Goal: Task Accomplishment & Management: Manage account settings

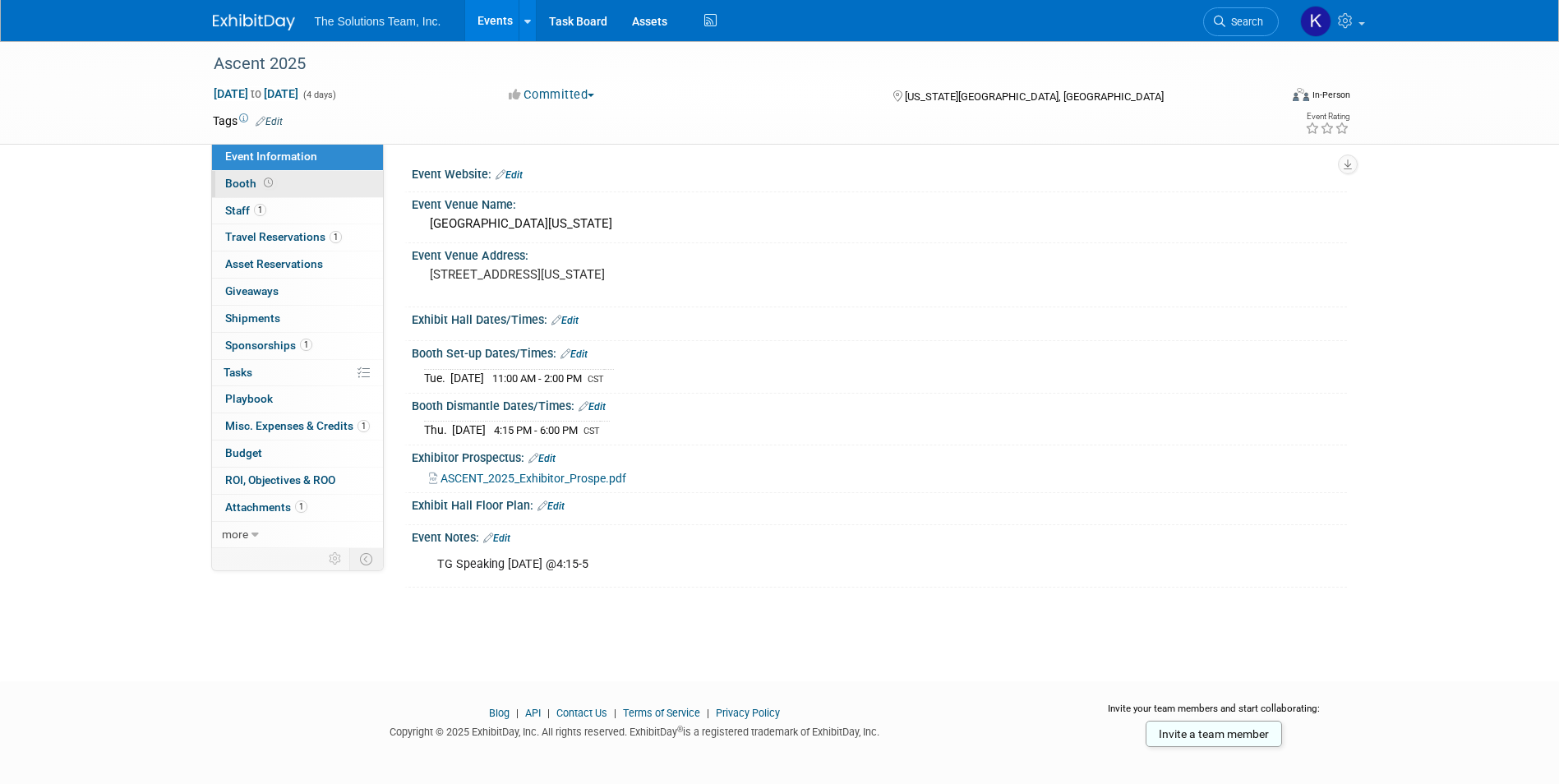
click at [316, 176] on link "Booth" at bounding box center [297, 184] width 171 height 27
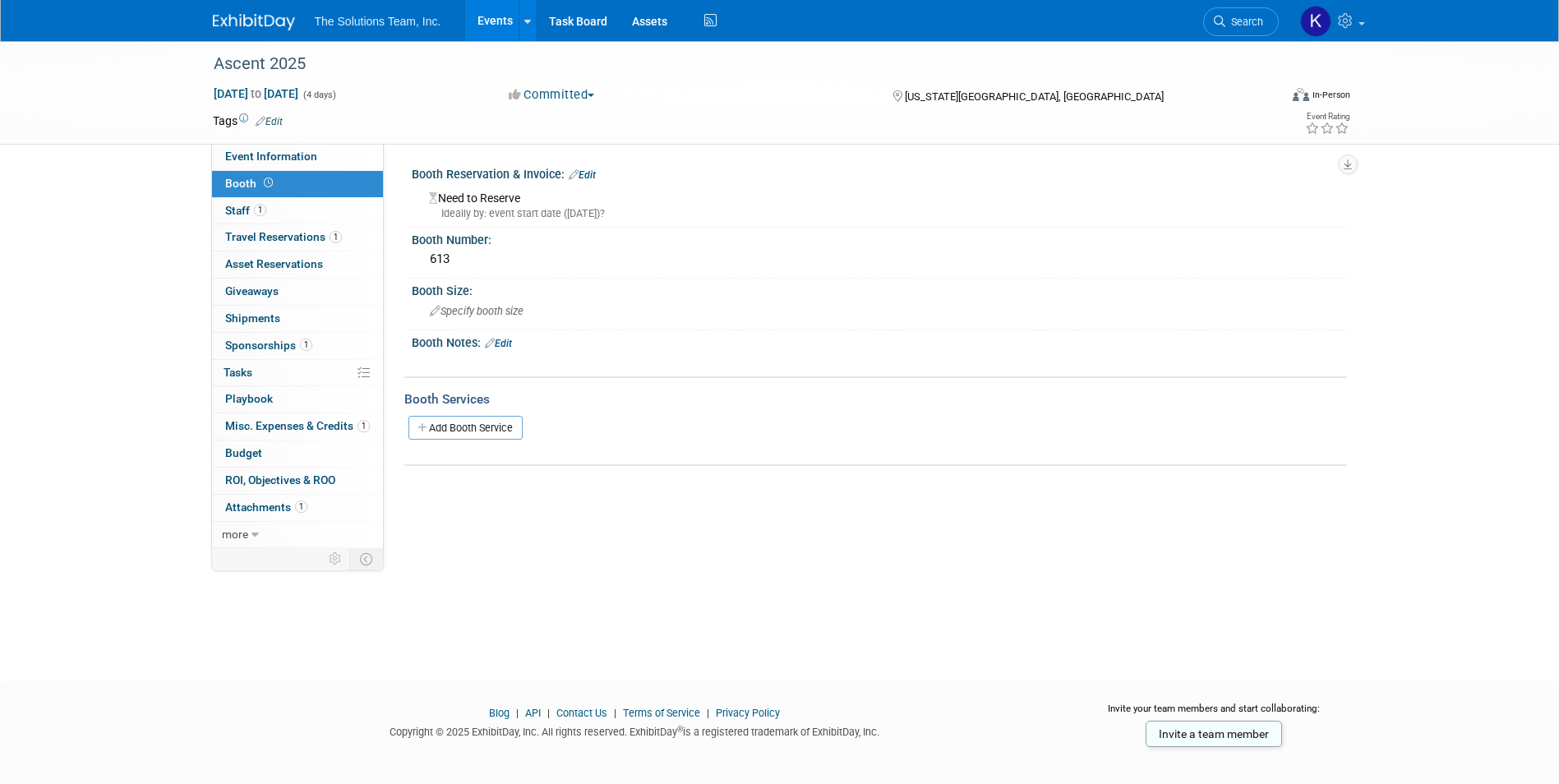
click at [581, 177] on link "Edit" at bounding box center [582, 175] width 27 height 12
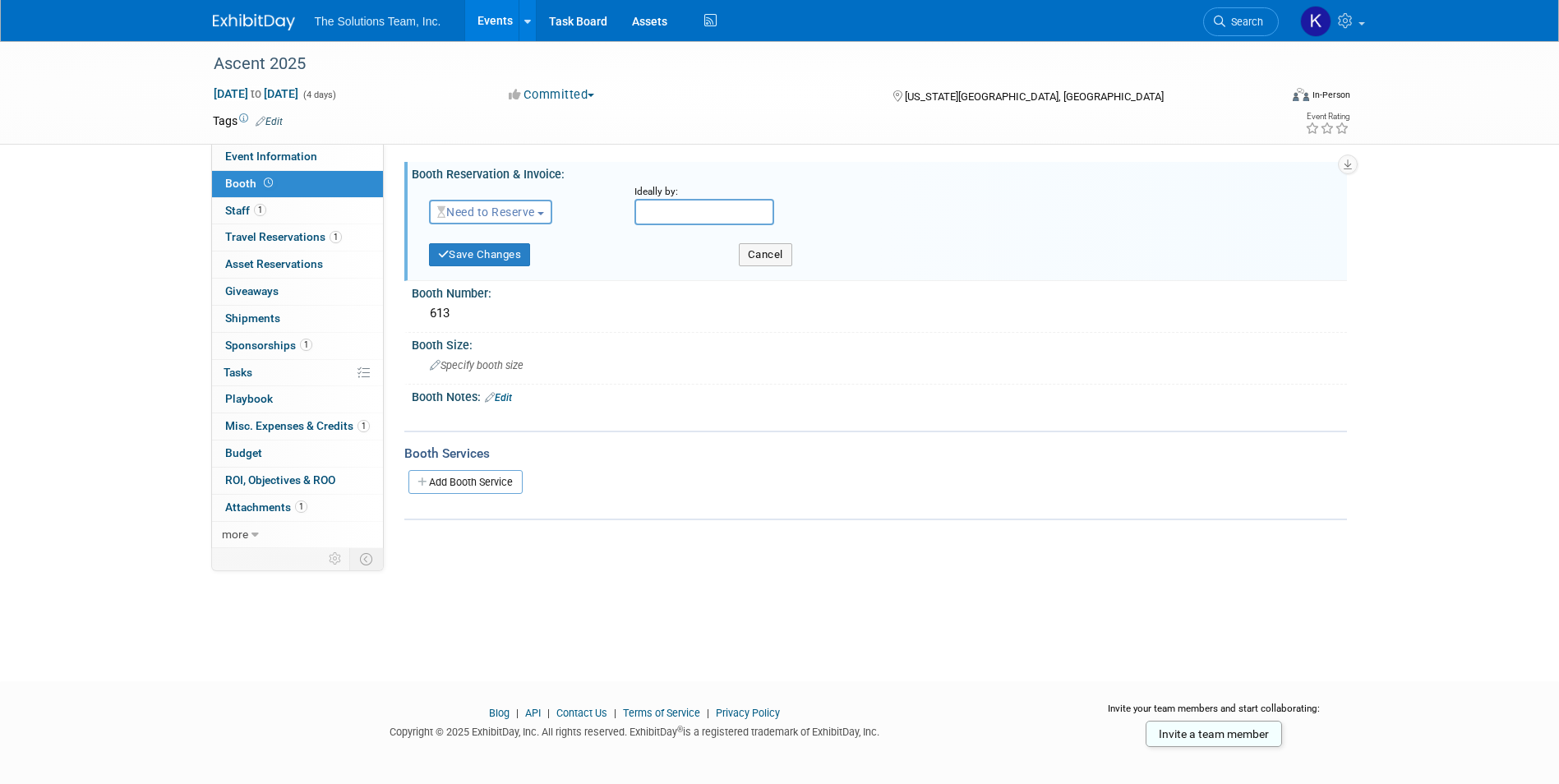
click at [529, 211] on span "Need to Reserve" at bounding box center [485, 212] width 97 height 13
click at [520, 256] on link "Reserved" at bounding box center [517, 263] width 176 height 23
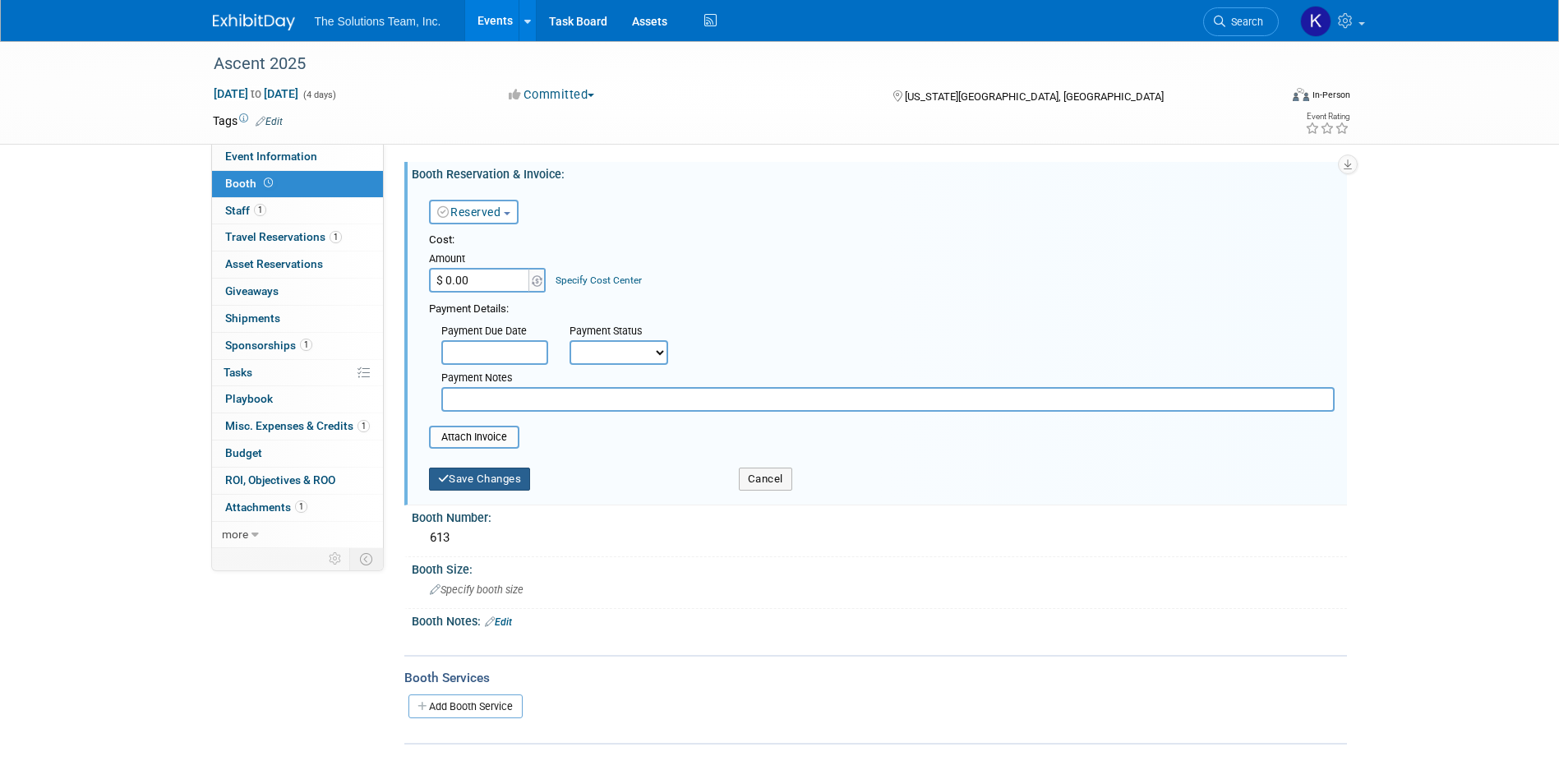
click at [516, 483] on button "Save Changes" at bounding box center [479, 479] width 102 height 23
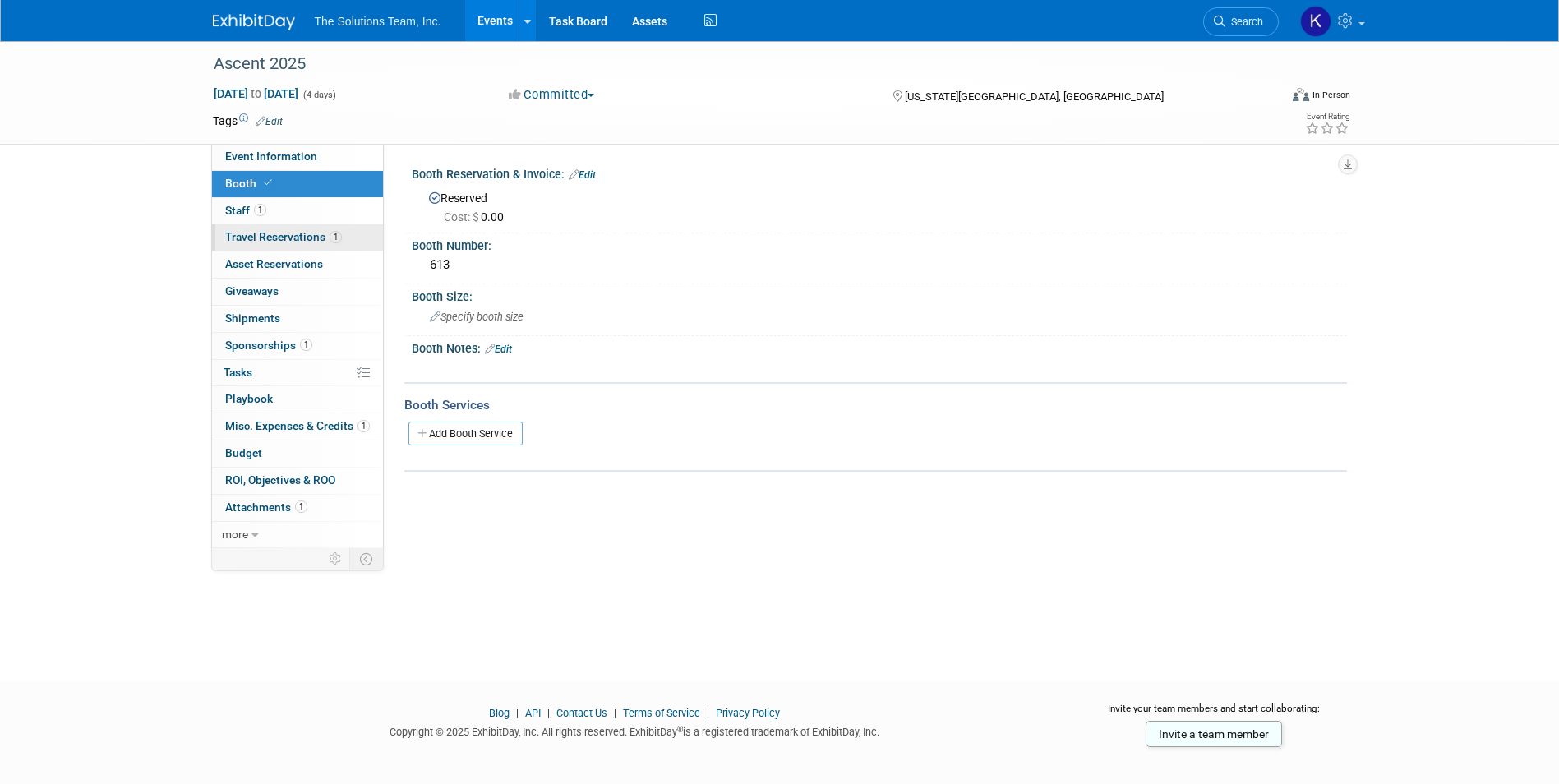
click at [291, 234] on span "Travel Reservations 1" at bounding box center [283, 236] width 117 height 13
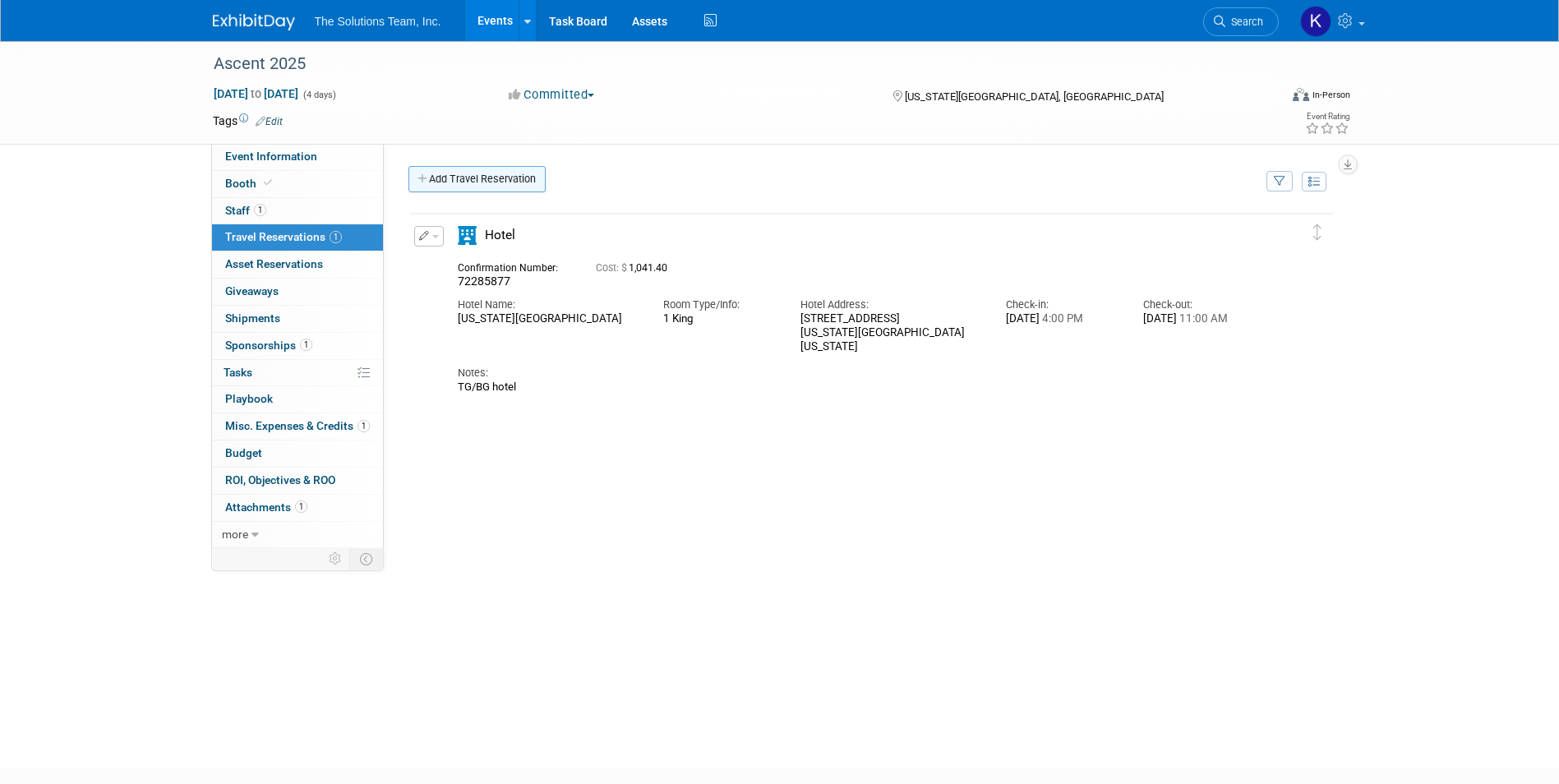
click at [469, 176] on link "Add Travel Reservation" at bounding box center [477, 179] width 137 height 27
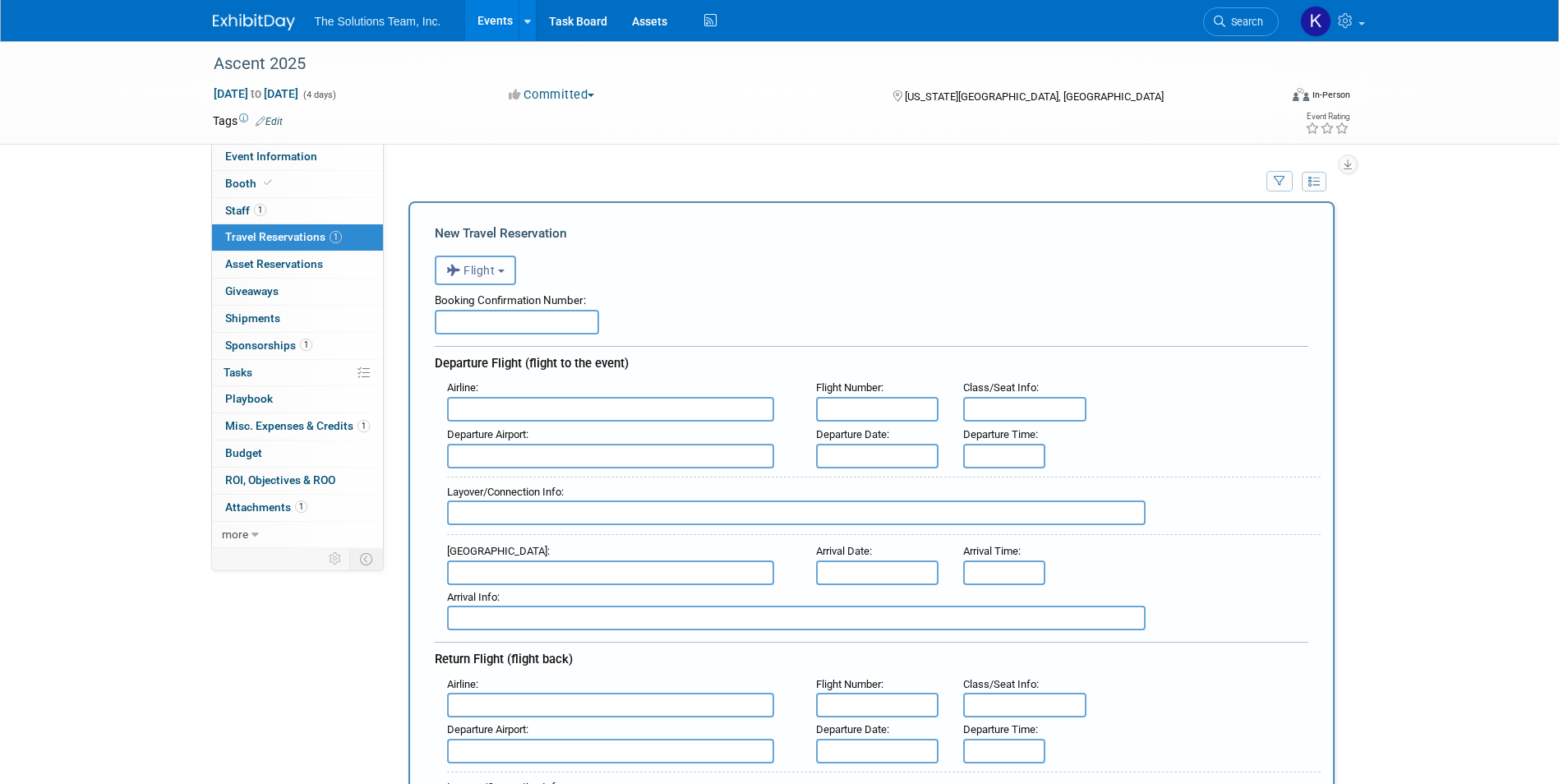
click at [484, 273] on span "Flight" at bounding box center [470, 270] width 49 height 13
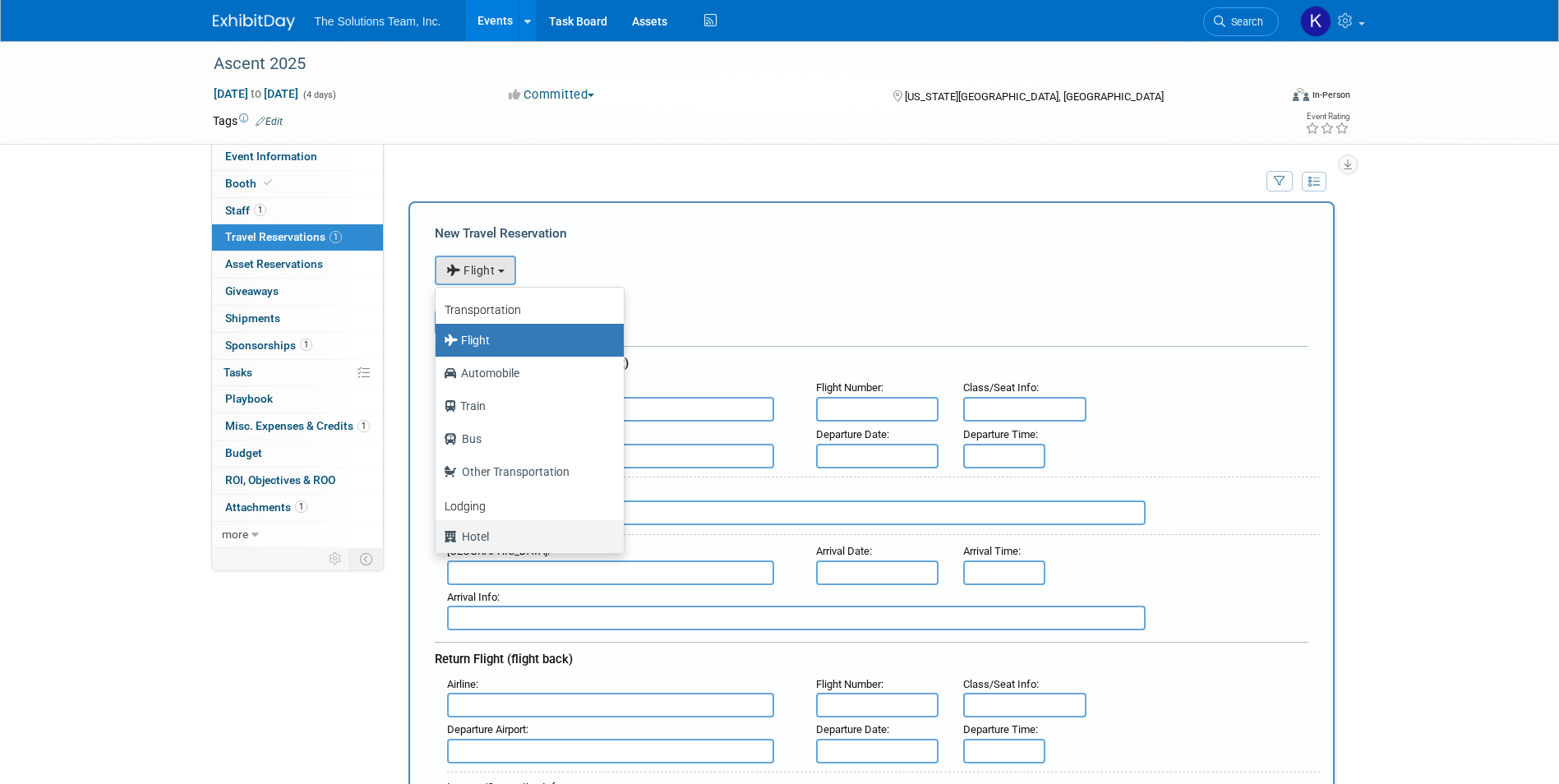
click at [487, 544] on label "Hotel" at bounding box center [525, 537] width 163 height 27
click at [438, 540] on input "Hotel" at bounding box center [432, 534] width 11 height 11
select select "6"
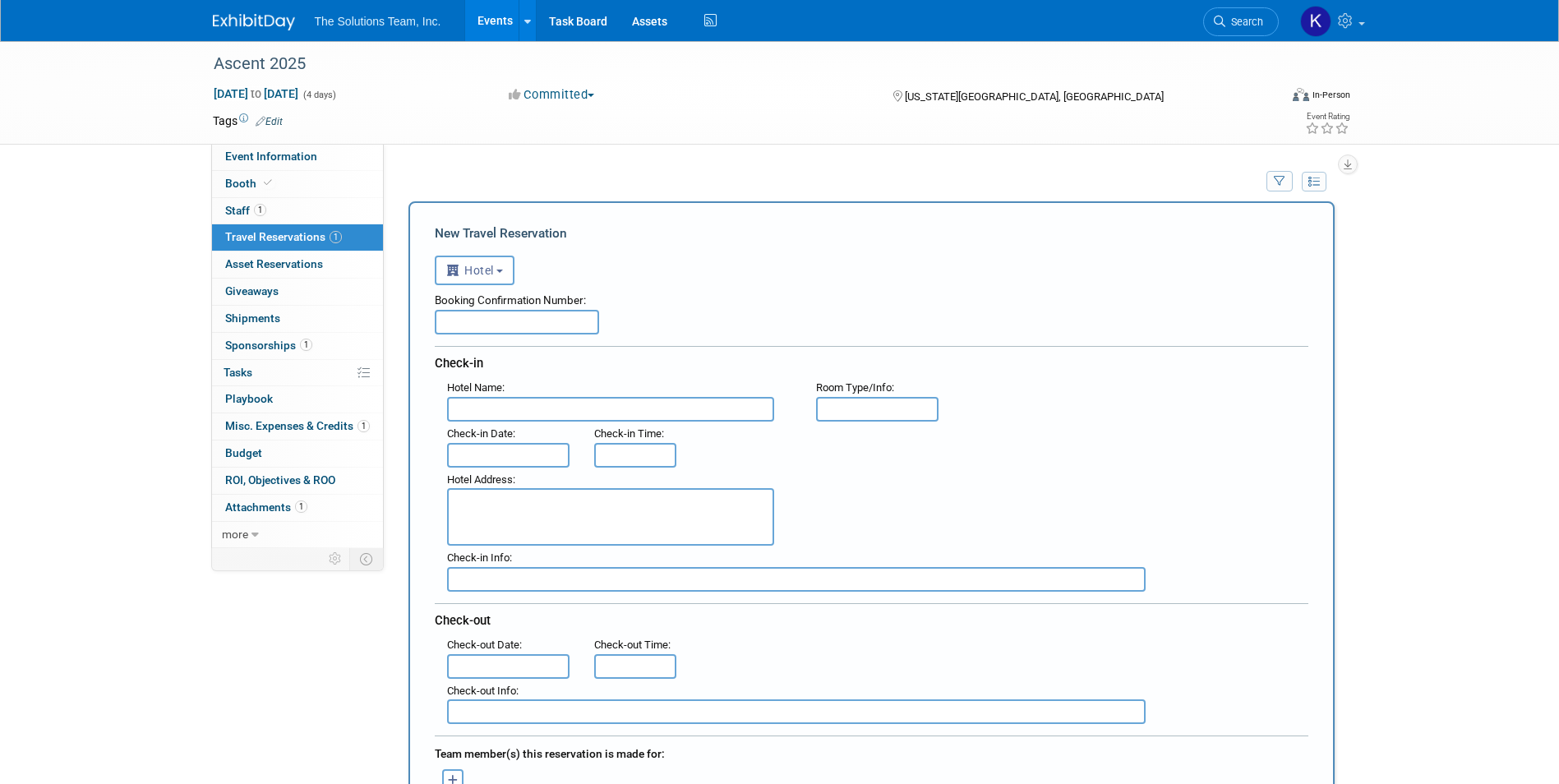
click at [497, 312] on input "text" at bounding box center [516, 322] width 164 height 25
type input "72291956"
click at [479, 404] on input "text" at bounding box center [610, 409] width 327 height 25
type input "Kansas City Marriott Downtown"
click at [851, 407] on input "text" at bounding box center [877, 409] width 123 height 25
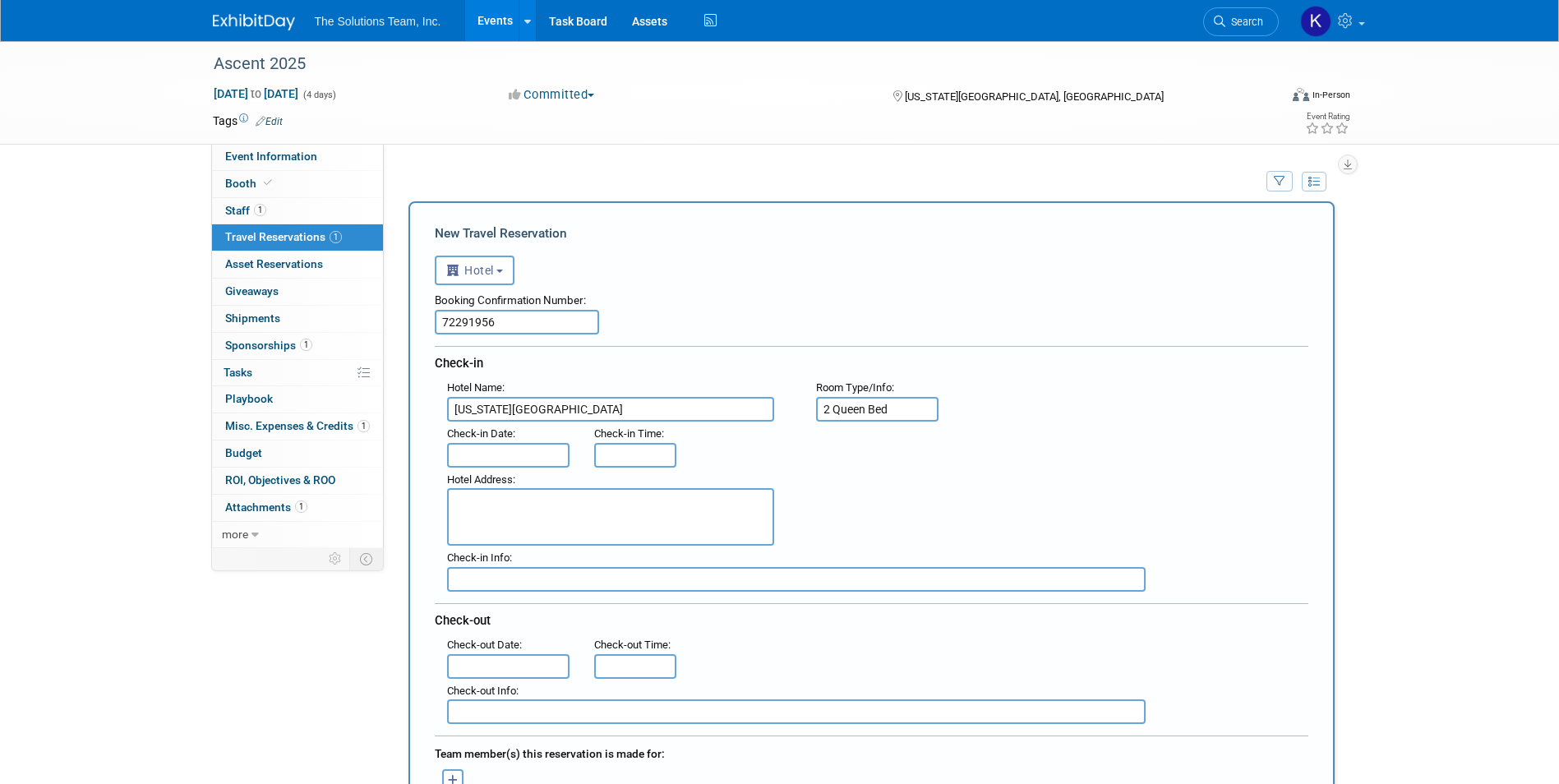
type input "2 Queen Bed"
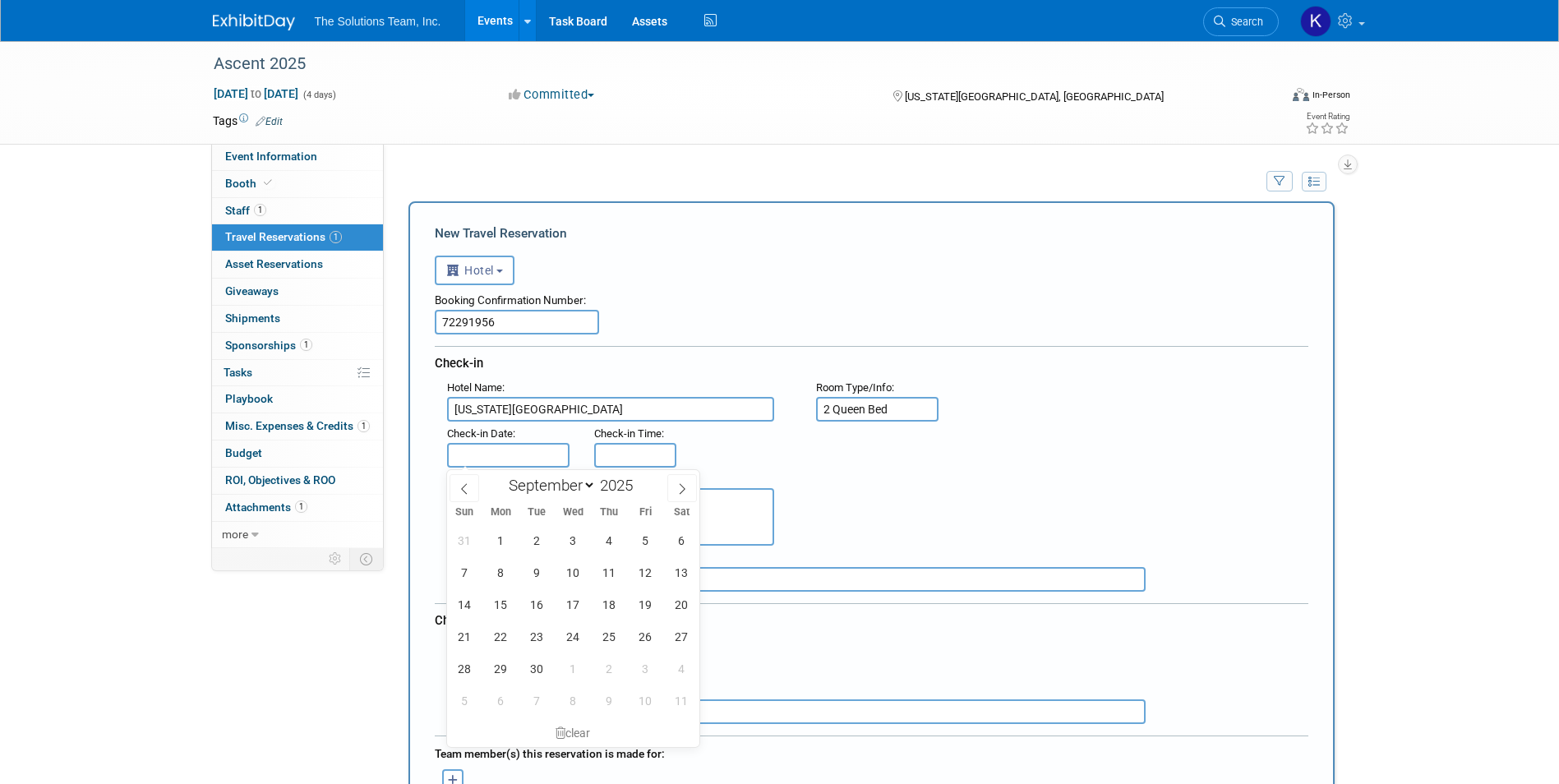
click at [508, 450] on input "text" at bounding box center [509, 455] width 123 height 25
click at [536, 577] on span "9" at bounding box center [537, 572] width 32 height 32
type input "Sep 9, 2025"
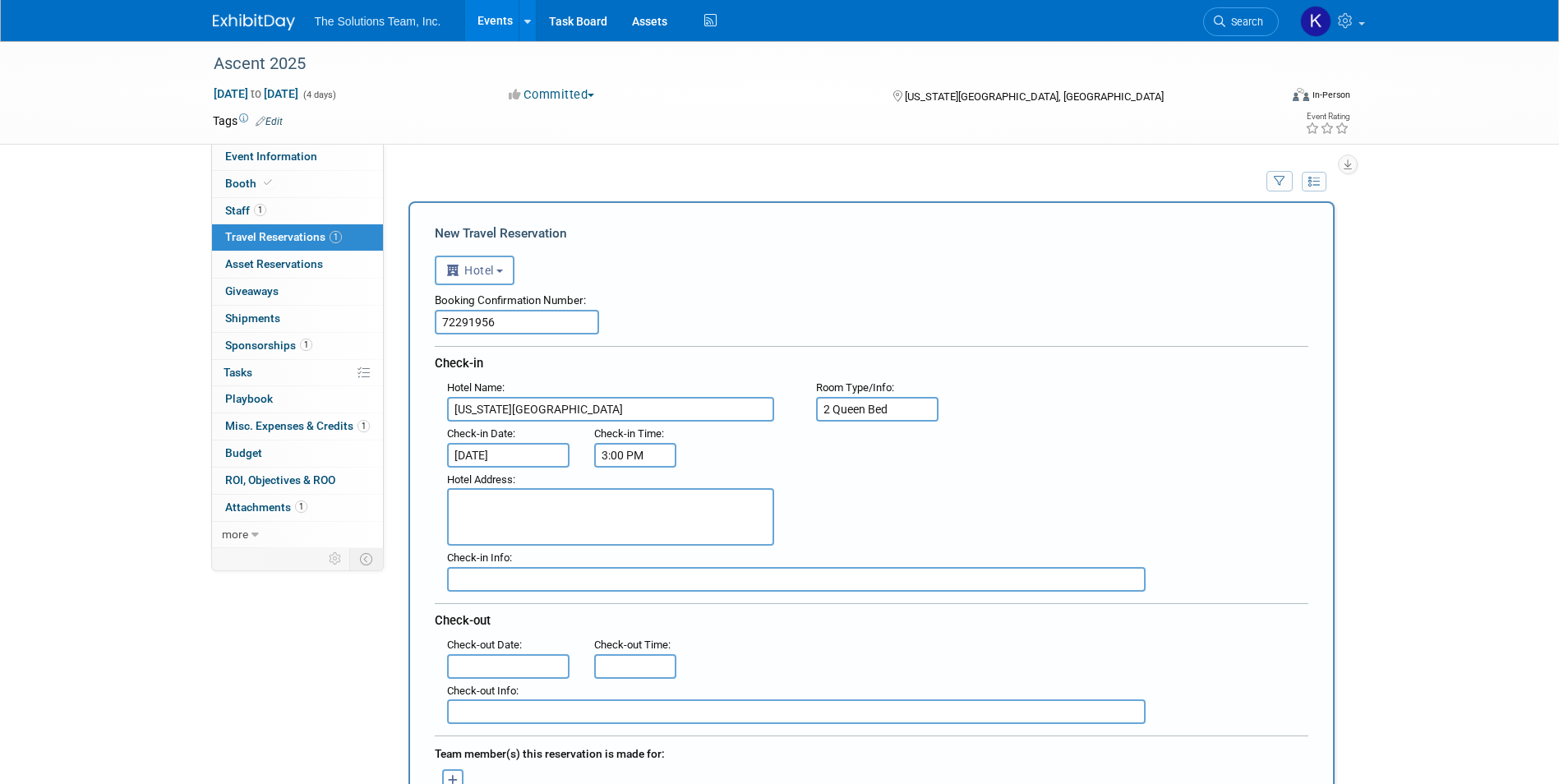
click at [643, 460] on input "3:00 PM" at bounding box center [635, 455] width 82 height 25
click at [630, 563] on span at bounding box center [632, 566] width 29 height 29
click at [630, 505] on span at bounding box center [632, 494] width 29 height 29
type input "4:00 PM"
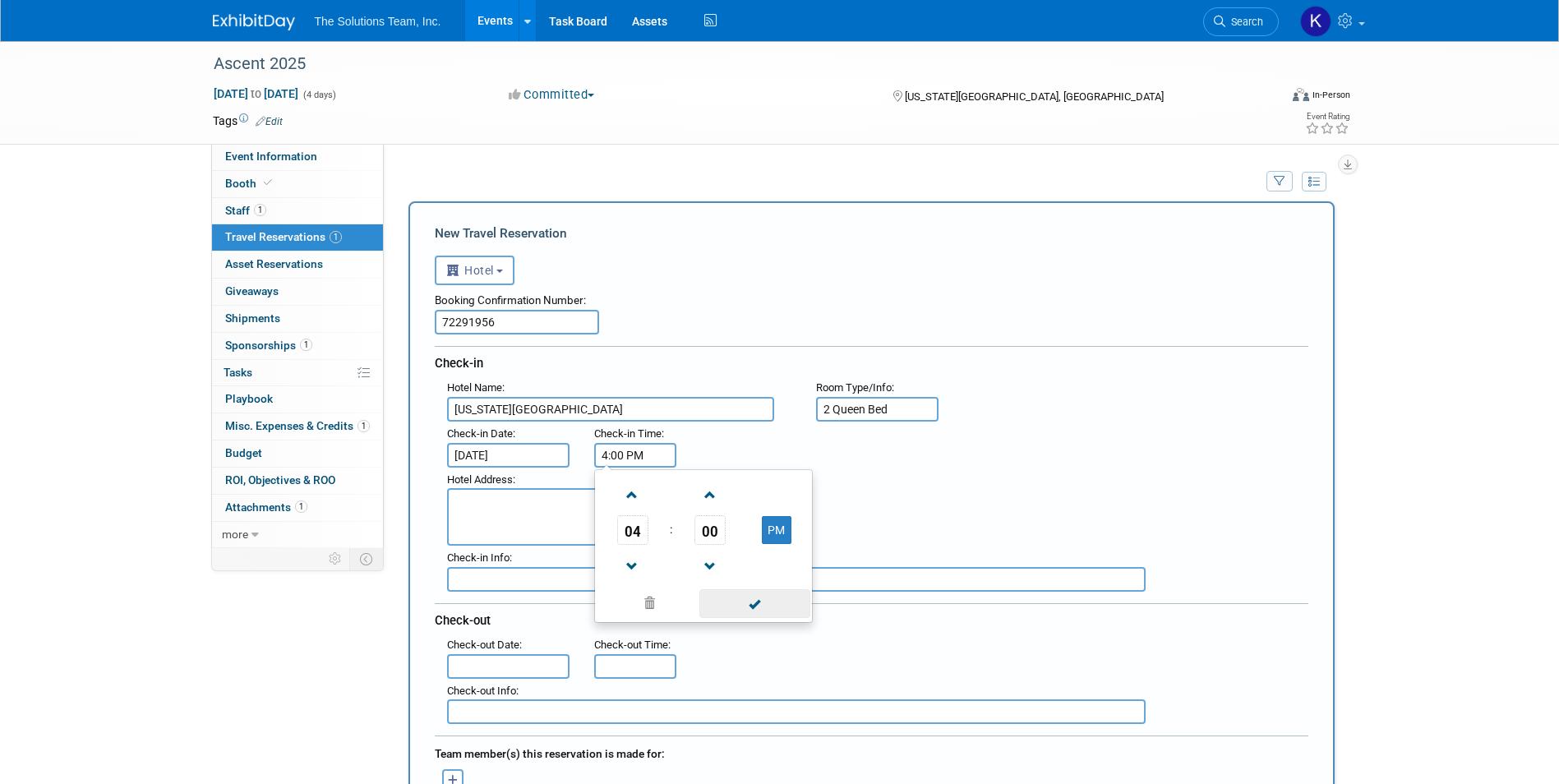
click at [736, 612] on span at bounding box center [754, 603] width 111 height 29
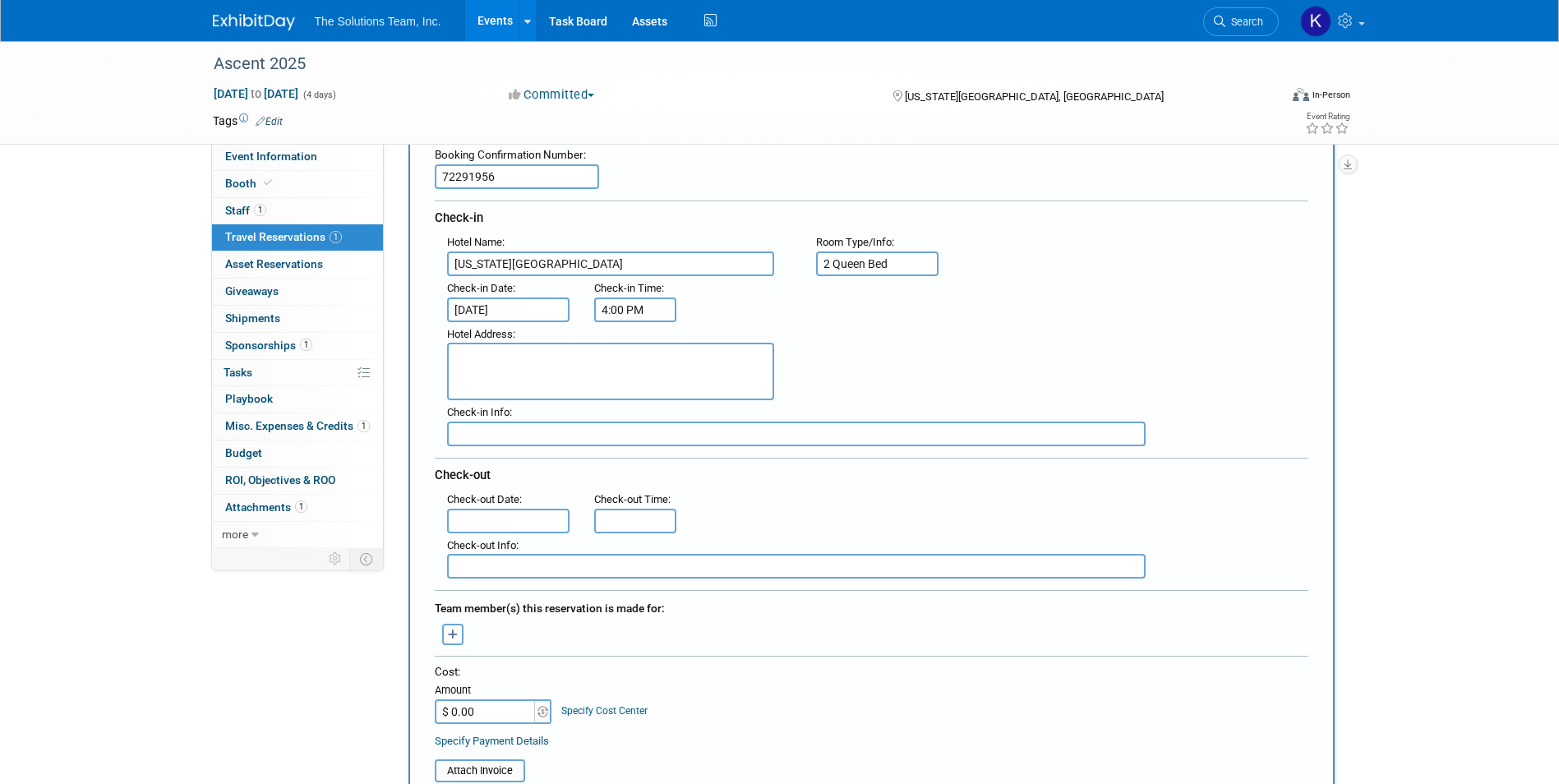
scroll to position [164, 0]
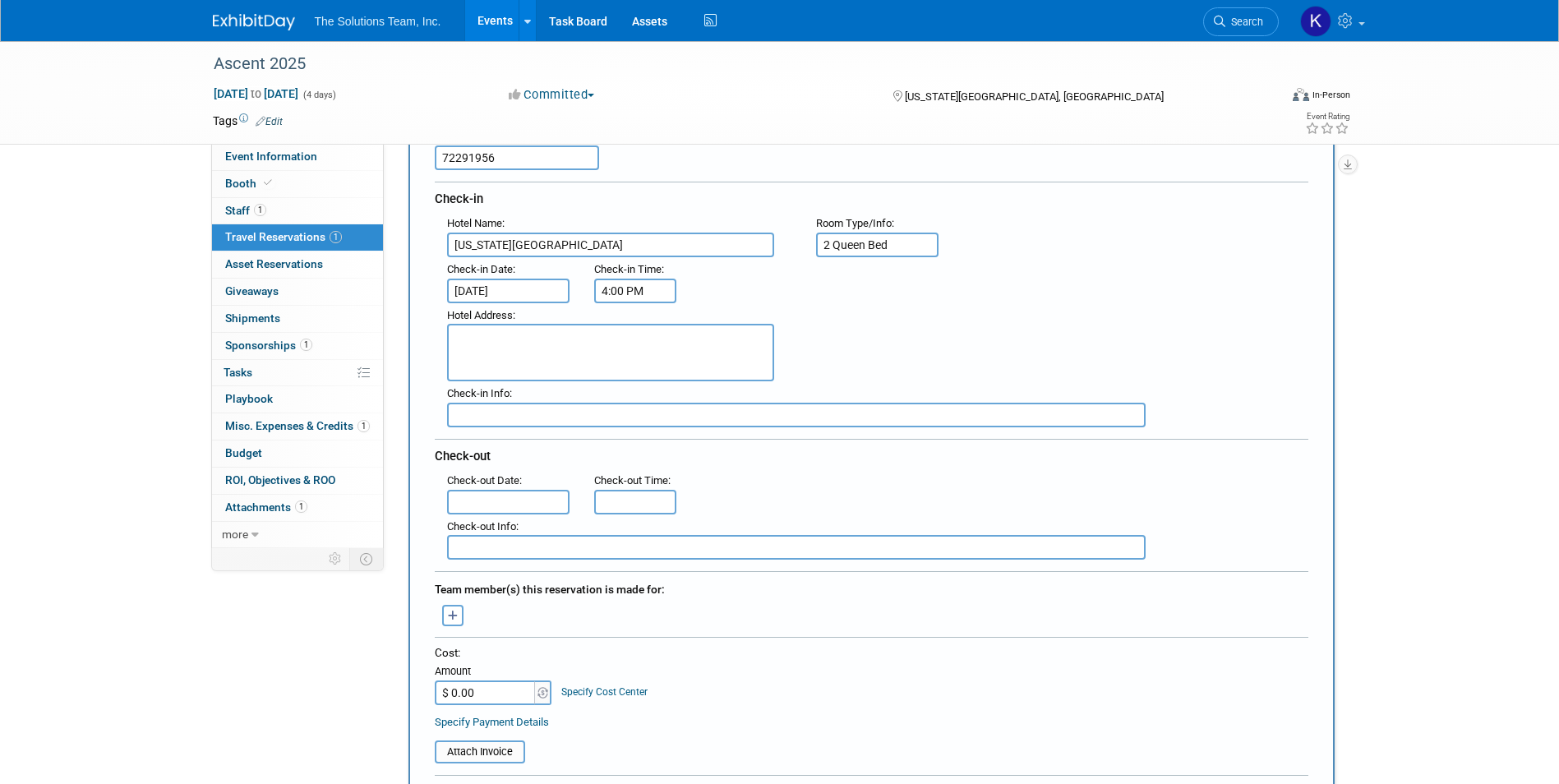
click at [537, 502] on input "text" at bounding box center [509, 502] width 123 height 25
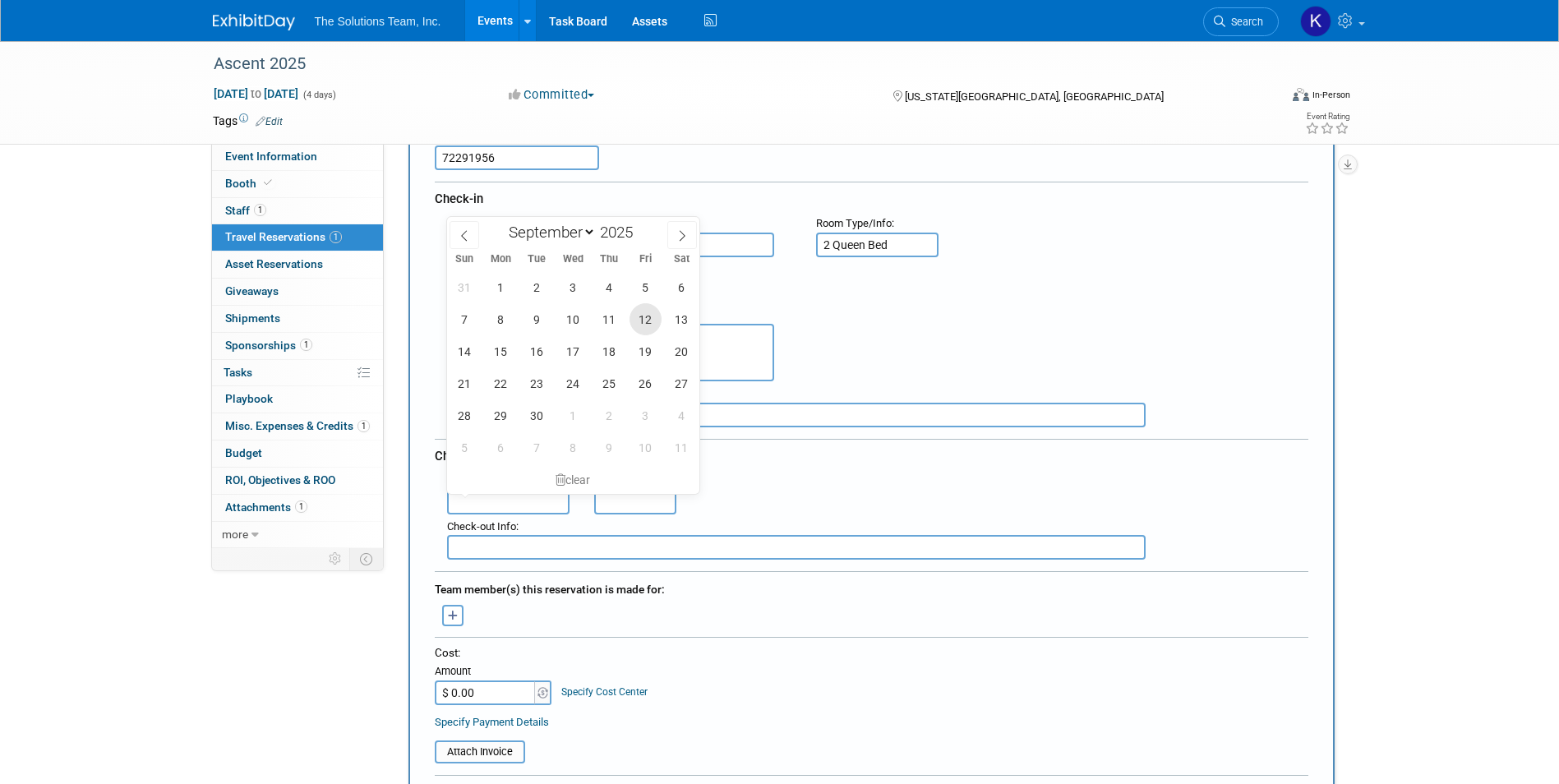
click at [654, 322] on span "12" at bounding box center [645, 319] width 32 height 32
type input "Sep 12, 2025"
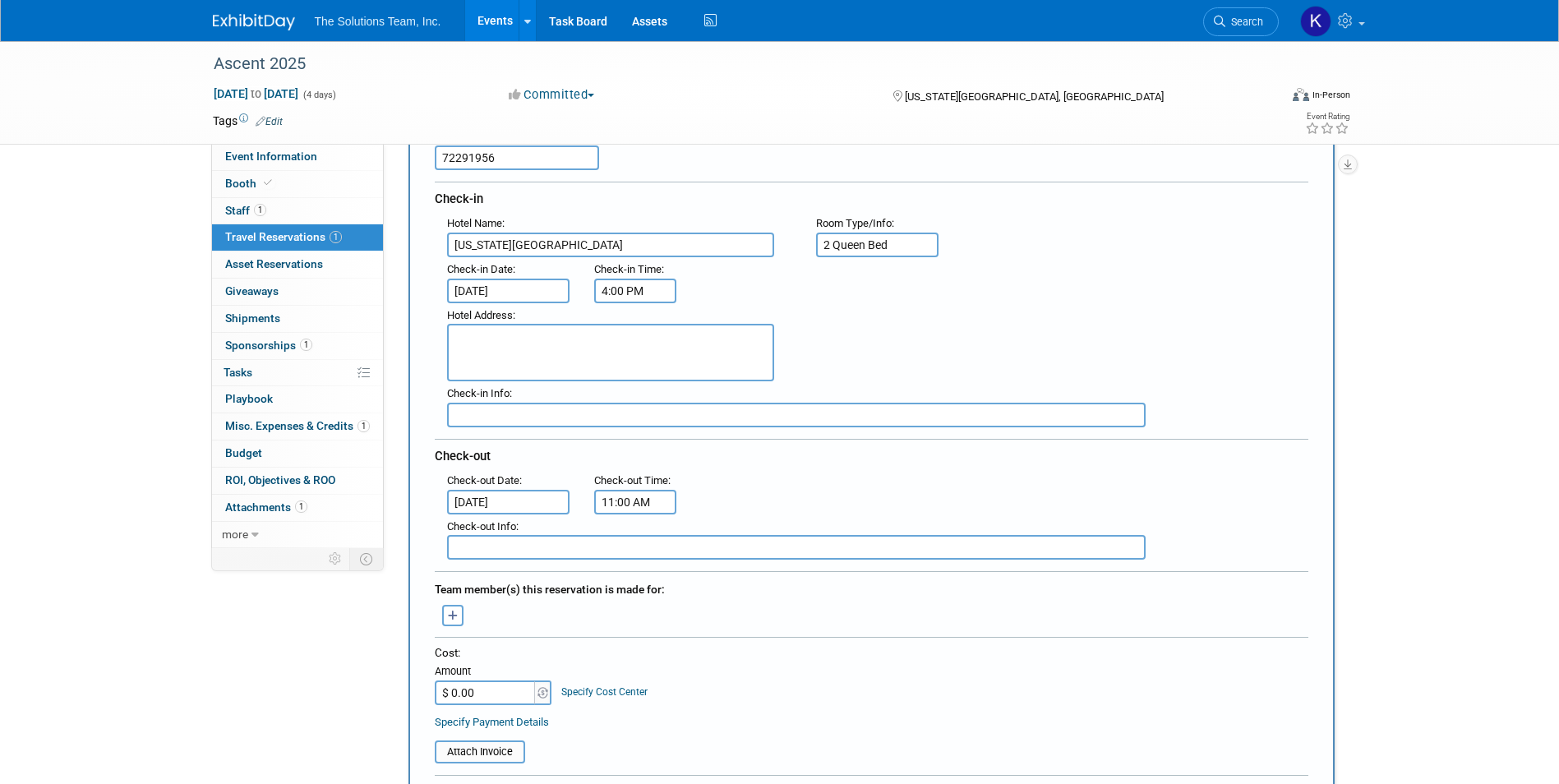
click at [619, 494] on input "11:00 AM" at bounding box center [635, 502] width 82 height 25
click at [782, 578] on button "AM" at bounding box center [777, 577] width 30 height 28
click at [787, 586] on button "PM" at bounding box center [777, 577] width 30 height 28
type input "11:00 AM"
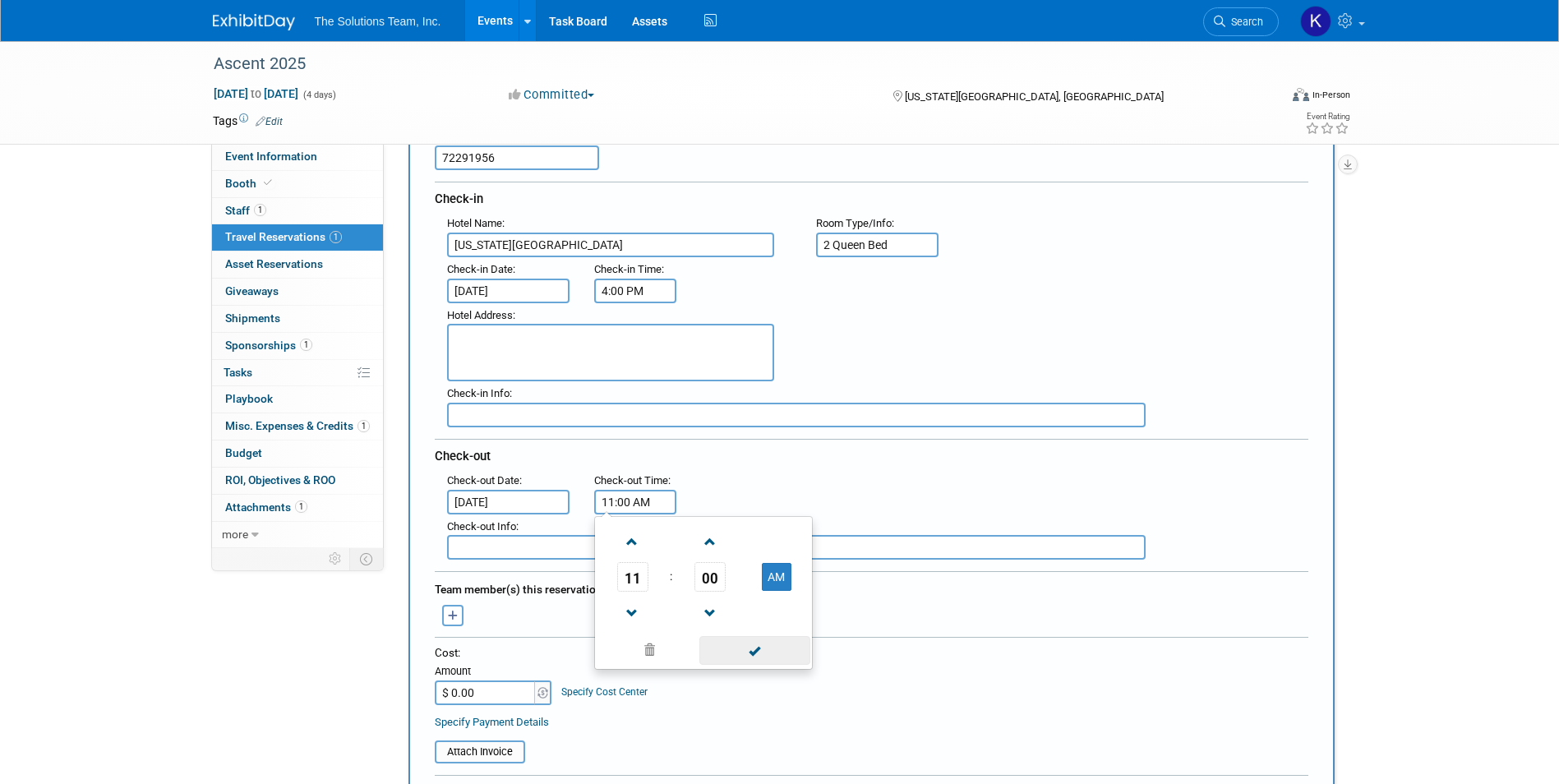
click at [779, 657] on span at bounding box center [754, 650] width 111 height 29
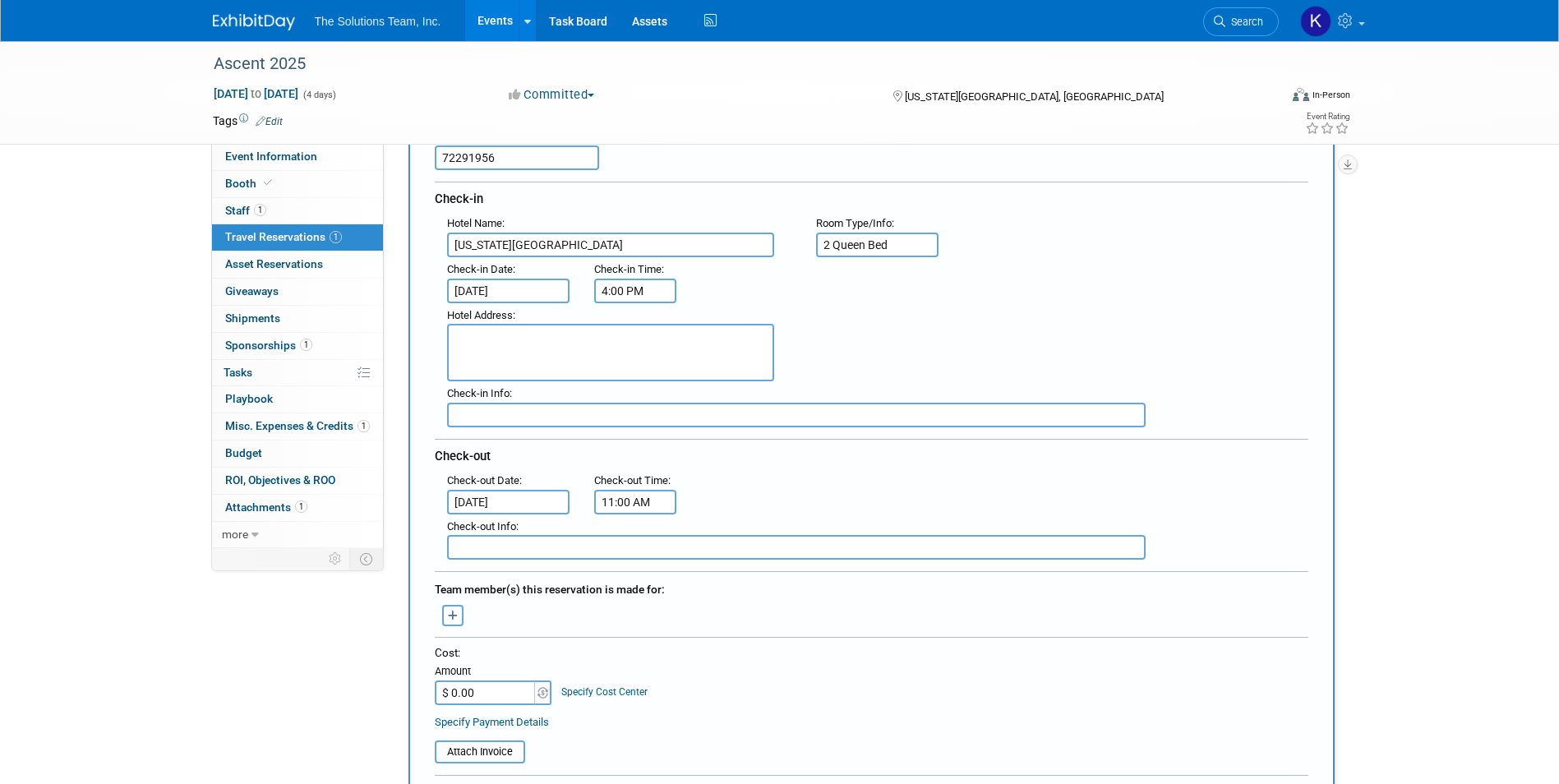
click at [454, 616] on icon "button" at bounding box center [453, 615] width 11 height 11
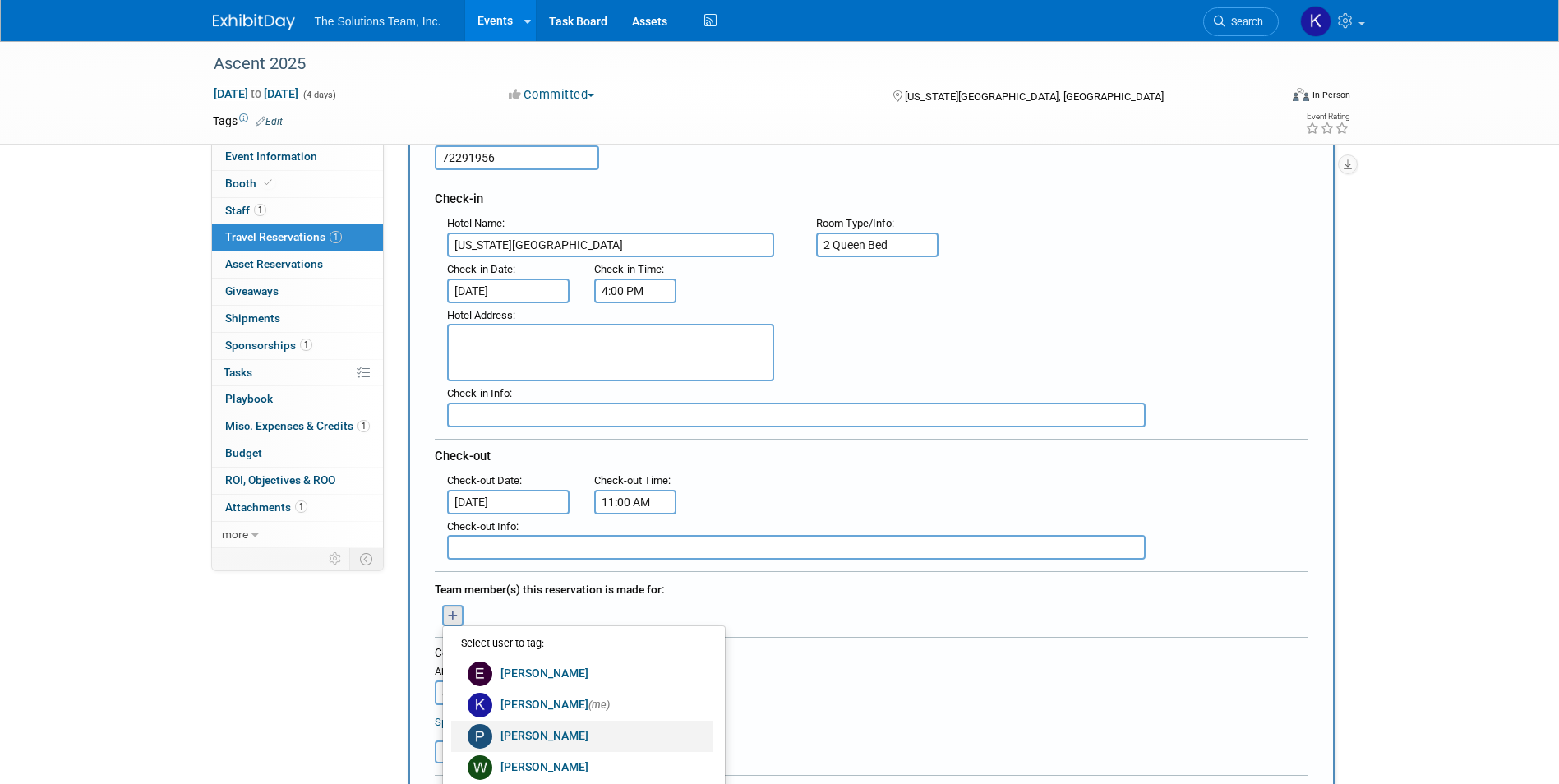
click at [546, 740] on link "Paxton Payton" at bounding box center [582, 737] width 261 height 32
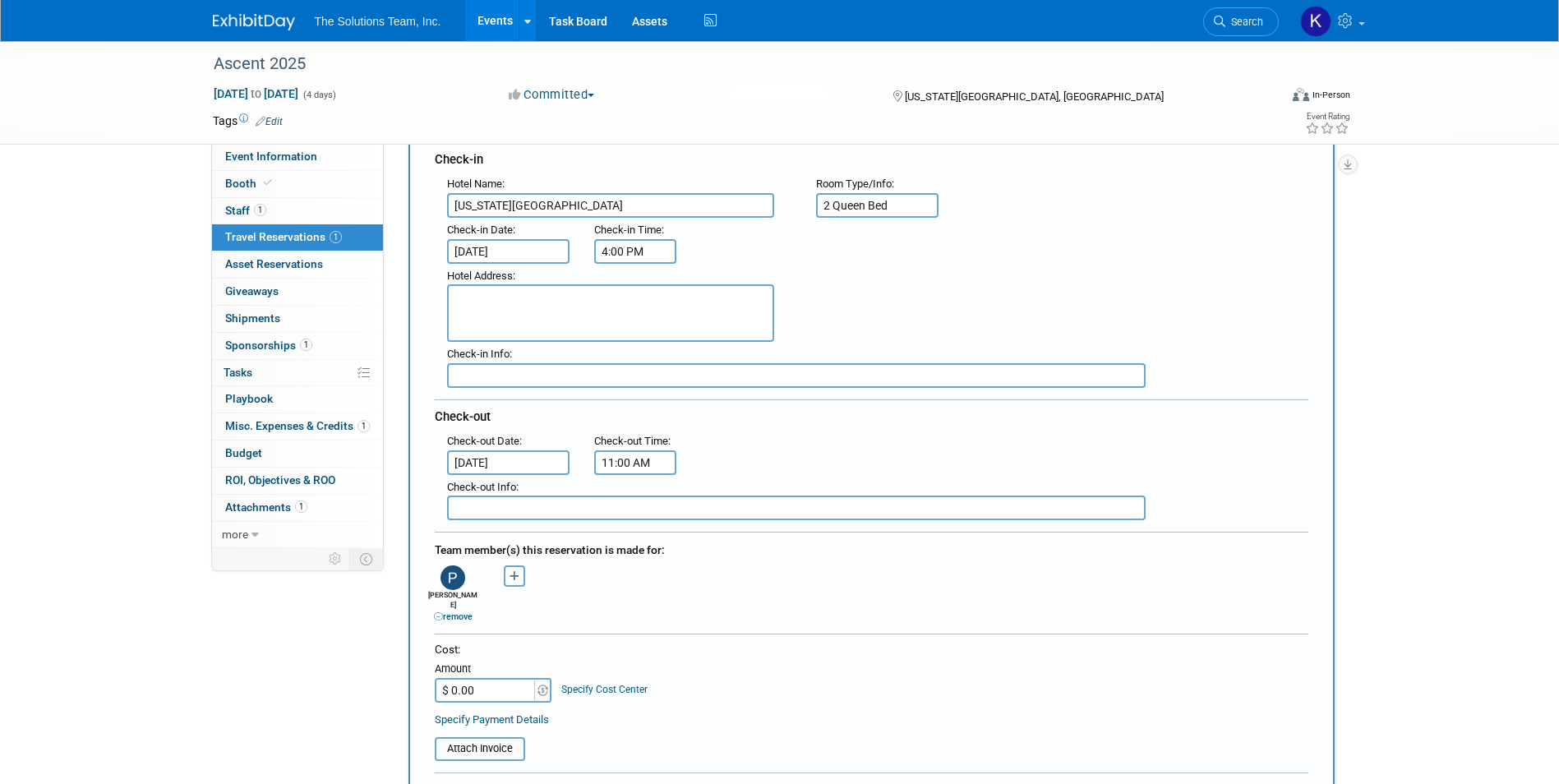
scroll to position [246, 0]
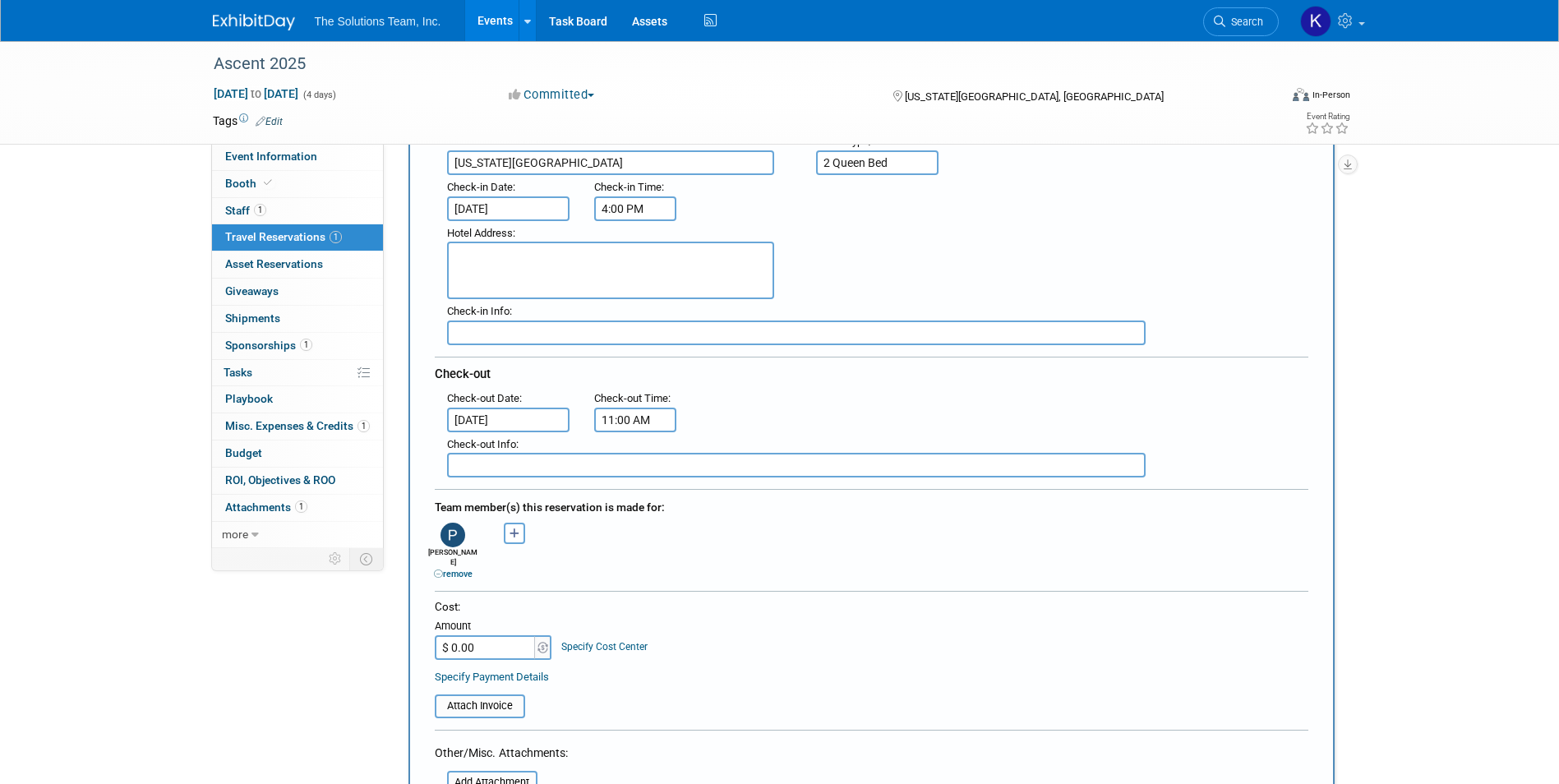
click at [471, 635] on input "$ 0.00" at bounding box center [485, 648] width 102 height 25
type input "$ 1,041.40"
click at [1000, 609] on div "Cost: Amount $ 1,041.40 Specify Cost Center Cost Center -- Not Specified --" at bounding box center [871, 629] width 873 height 60
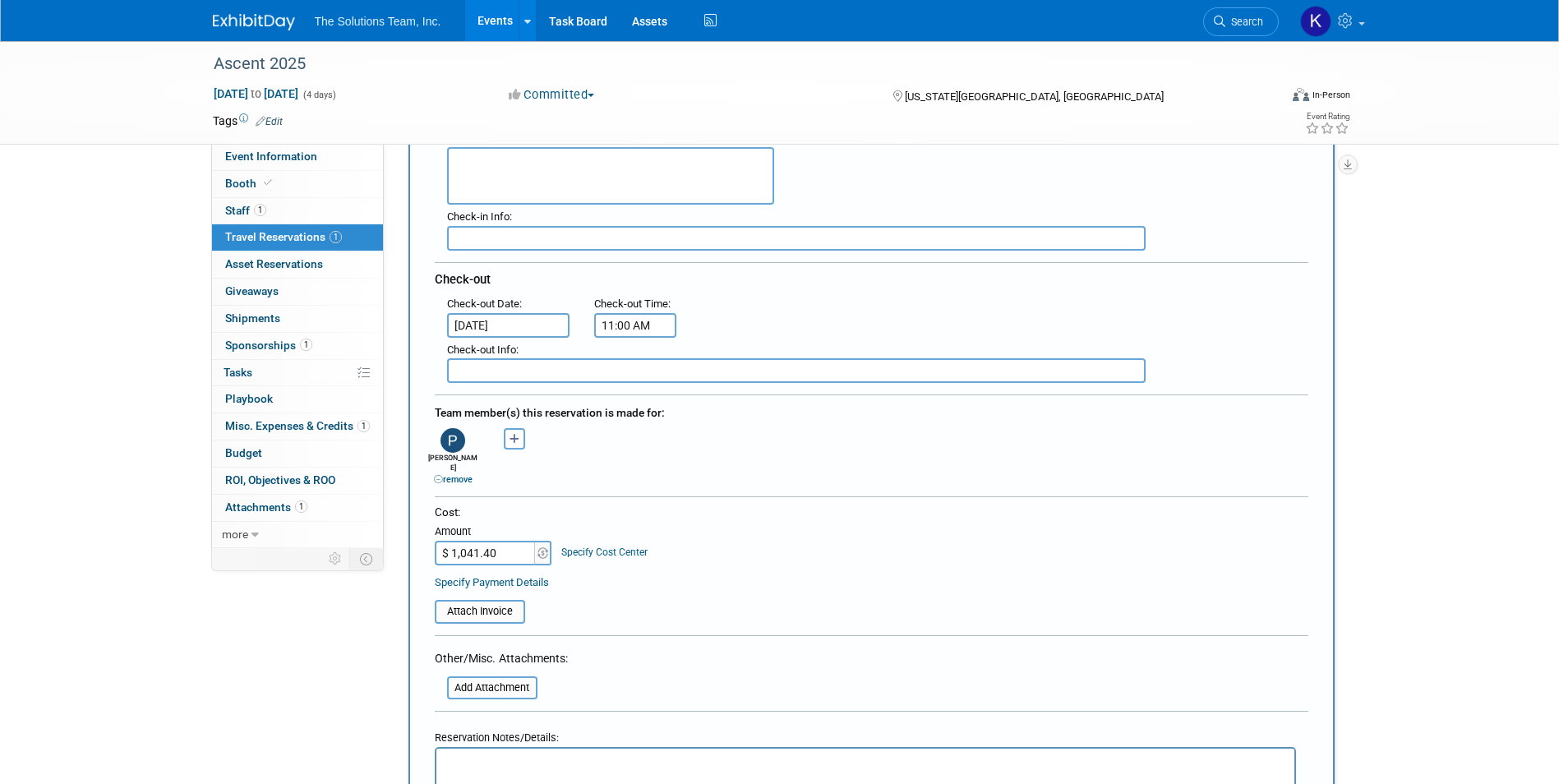
scroll to position [0, 0]
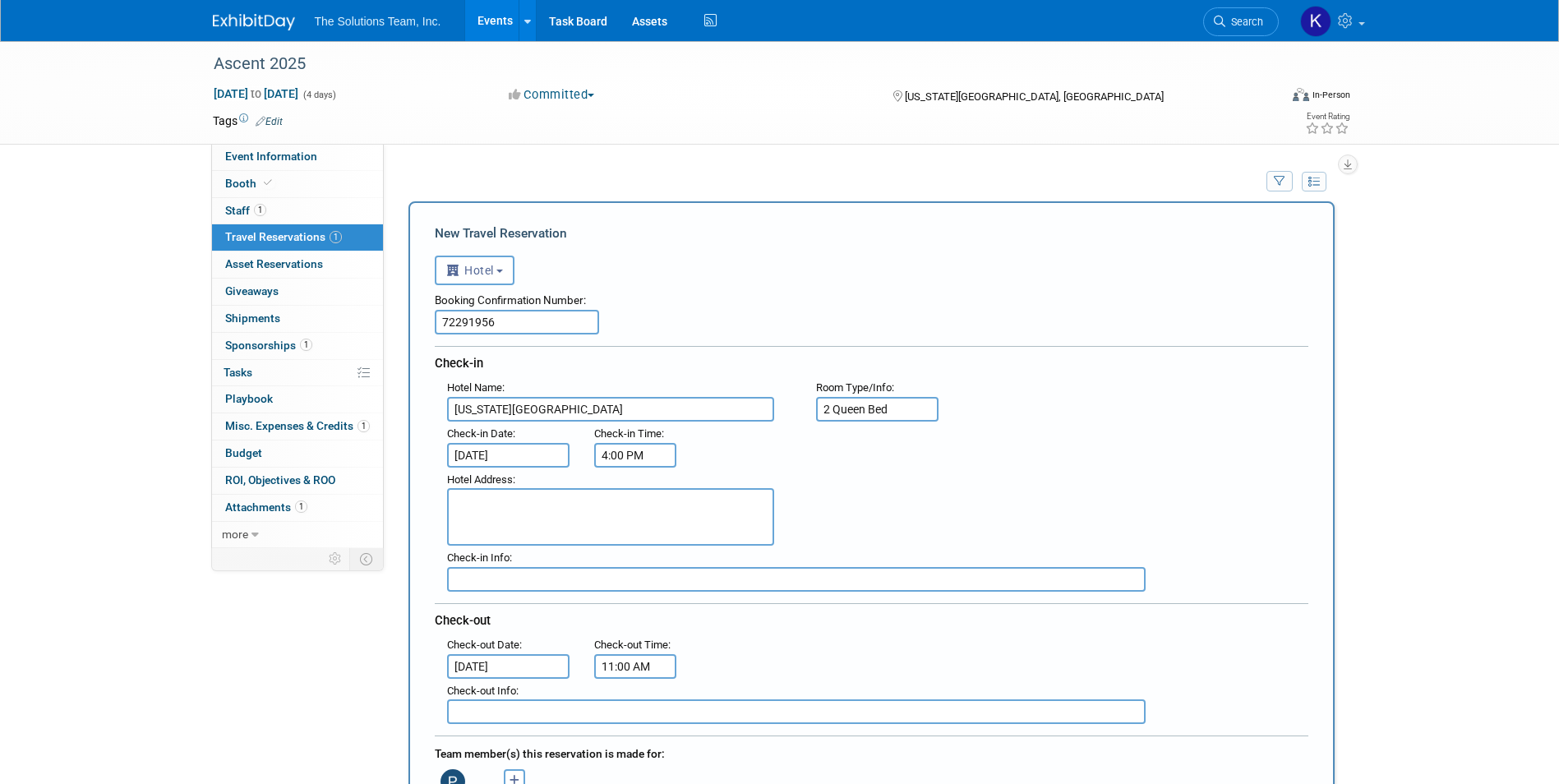
click at [582, 506] on textarea at bounding box center [610, 516] width 327 height 57
type textarea "200 West 12th Street, Kansas City Missouri 64105"
click at [504, 578] on input "text" at bounding box center [796, 579] width 698 height 25
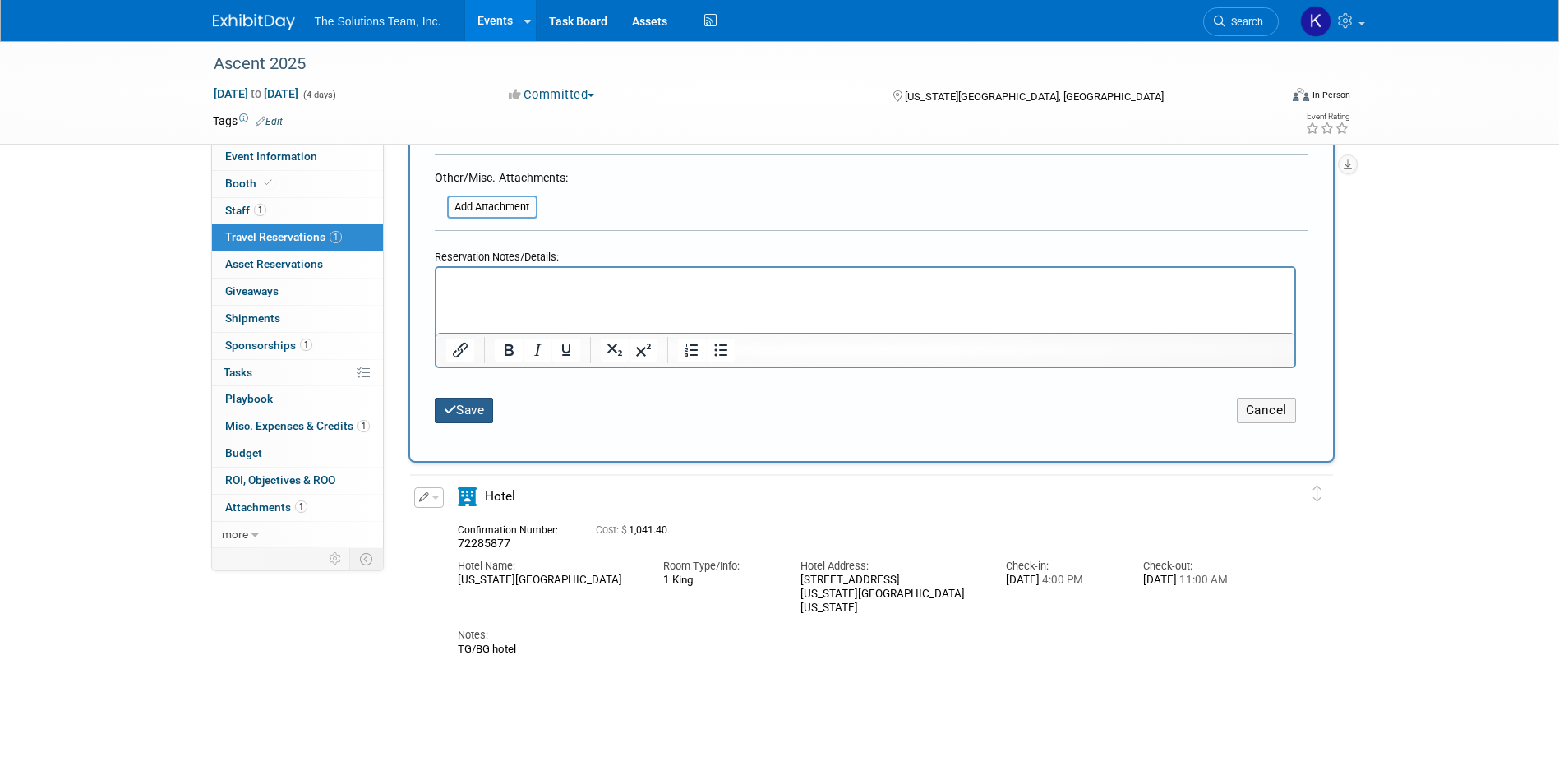
click at [473, 399] on button "Save" at bounding box center [464, 410] width 59 height 26
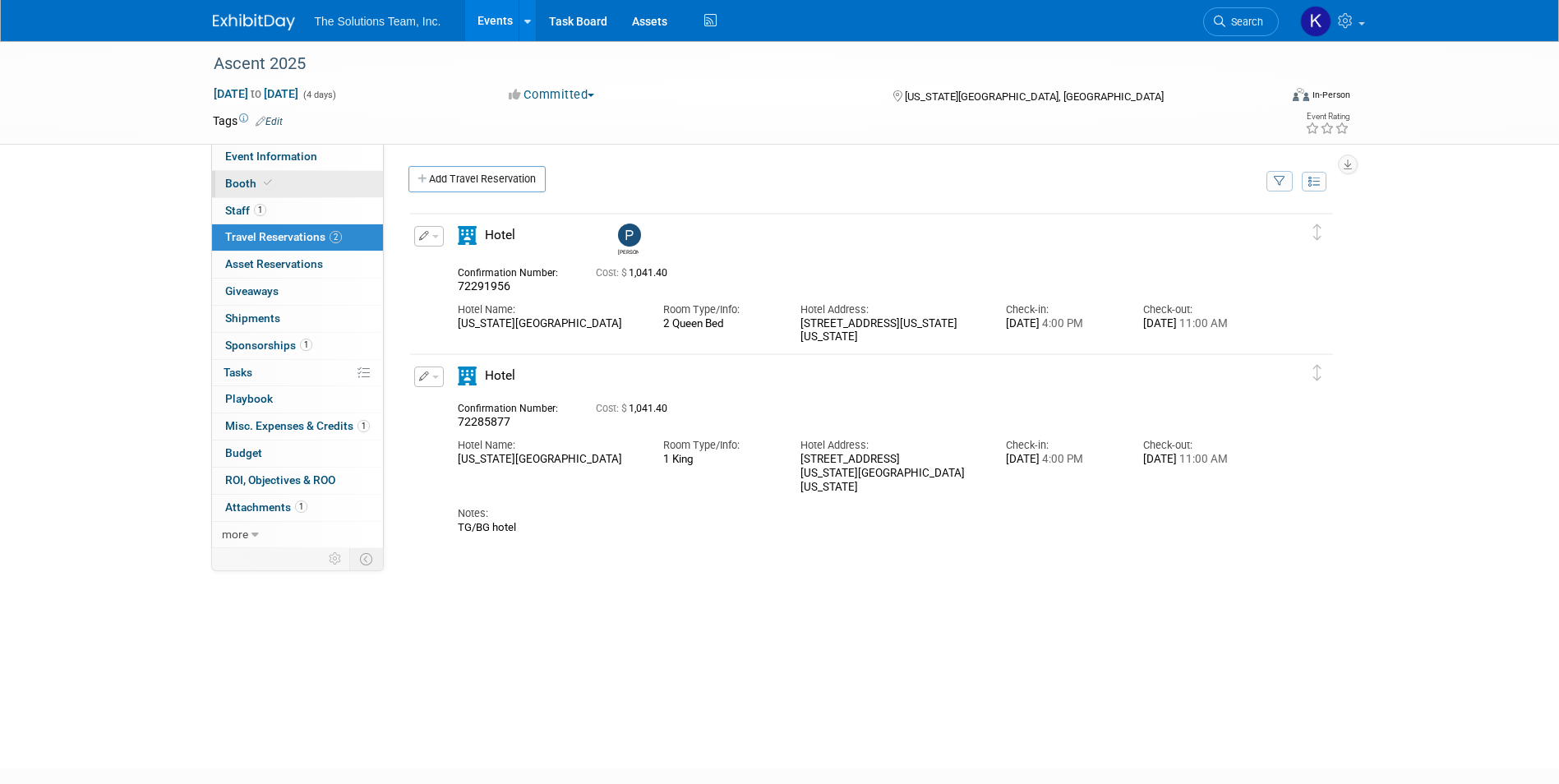
click at [297, 180] on link "Booth" at bounding box center [297, 184] width 171 height 27
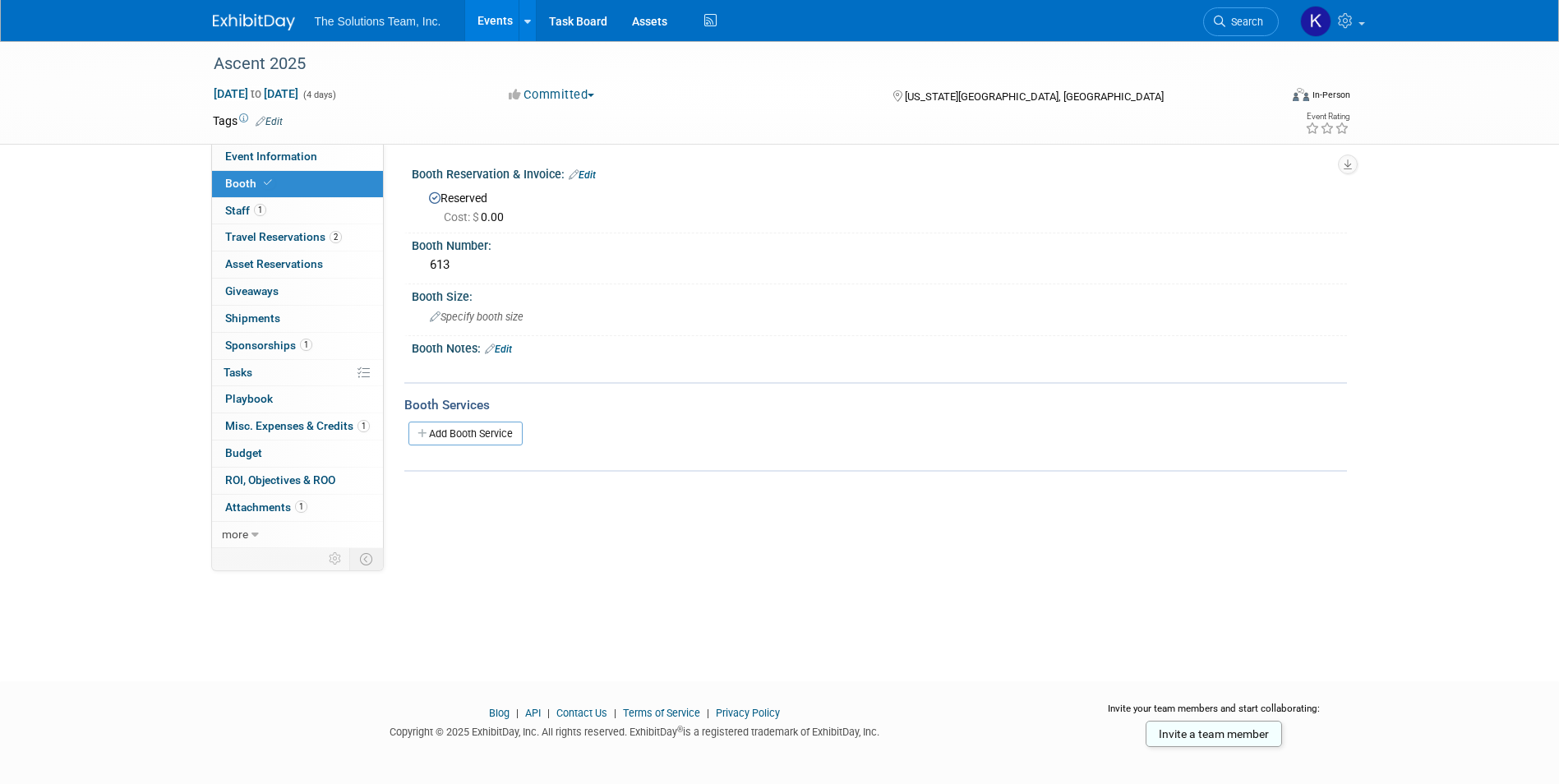
click at [241, 19] on img at bounding box center [254, 22] width 82 height 17
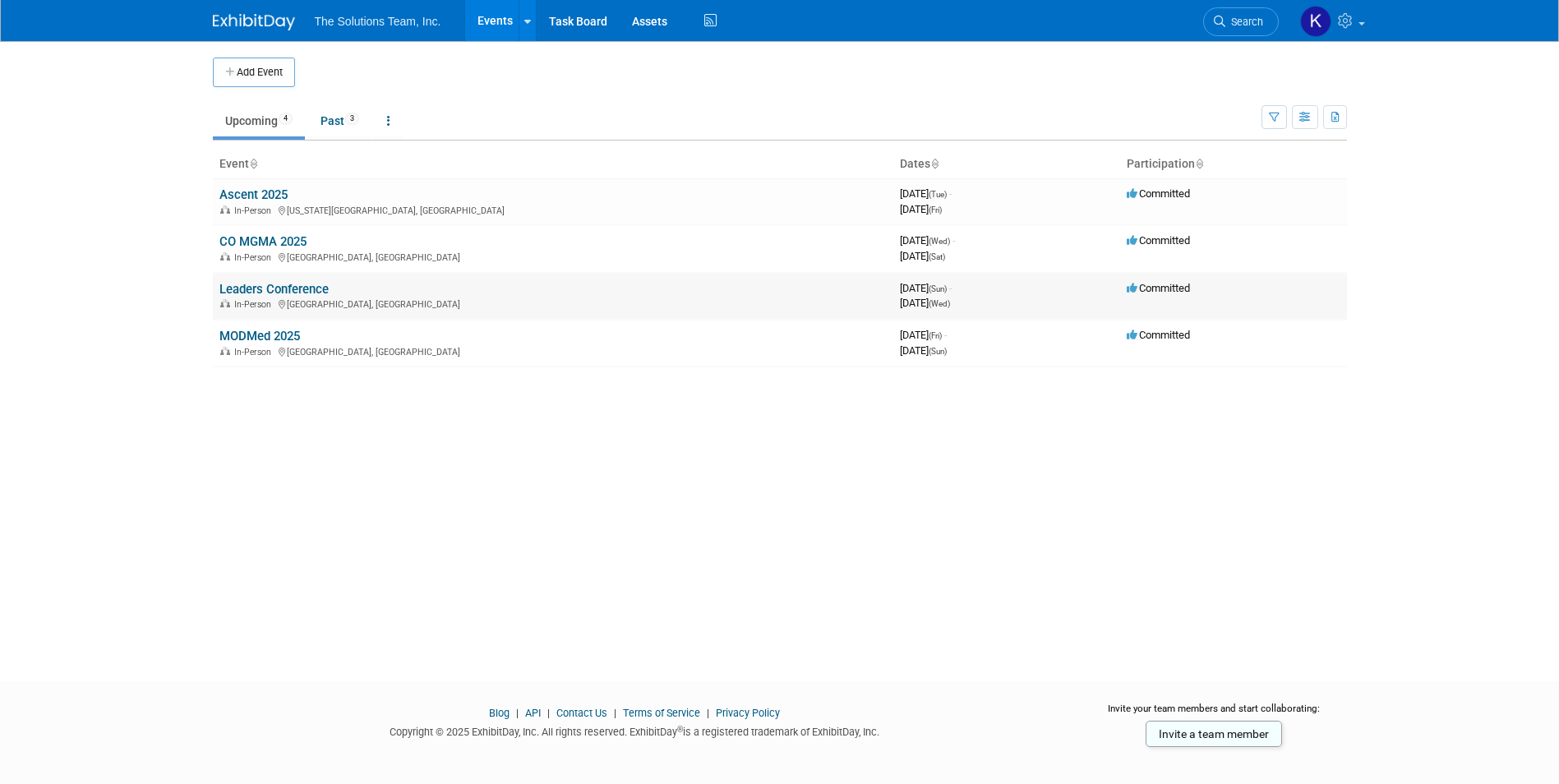
click at [295, 287] on link "Leaders Conference" at bounding box center [274, 290] width 109 height 15
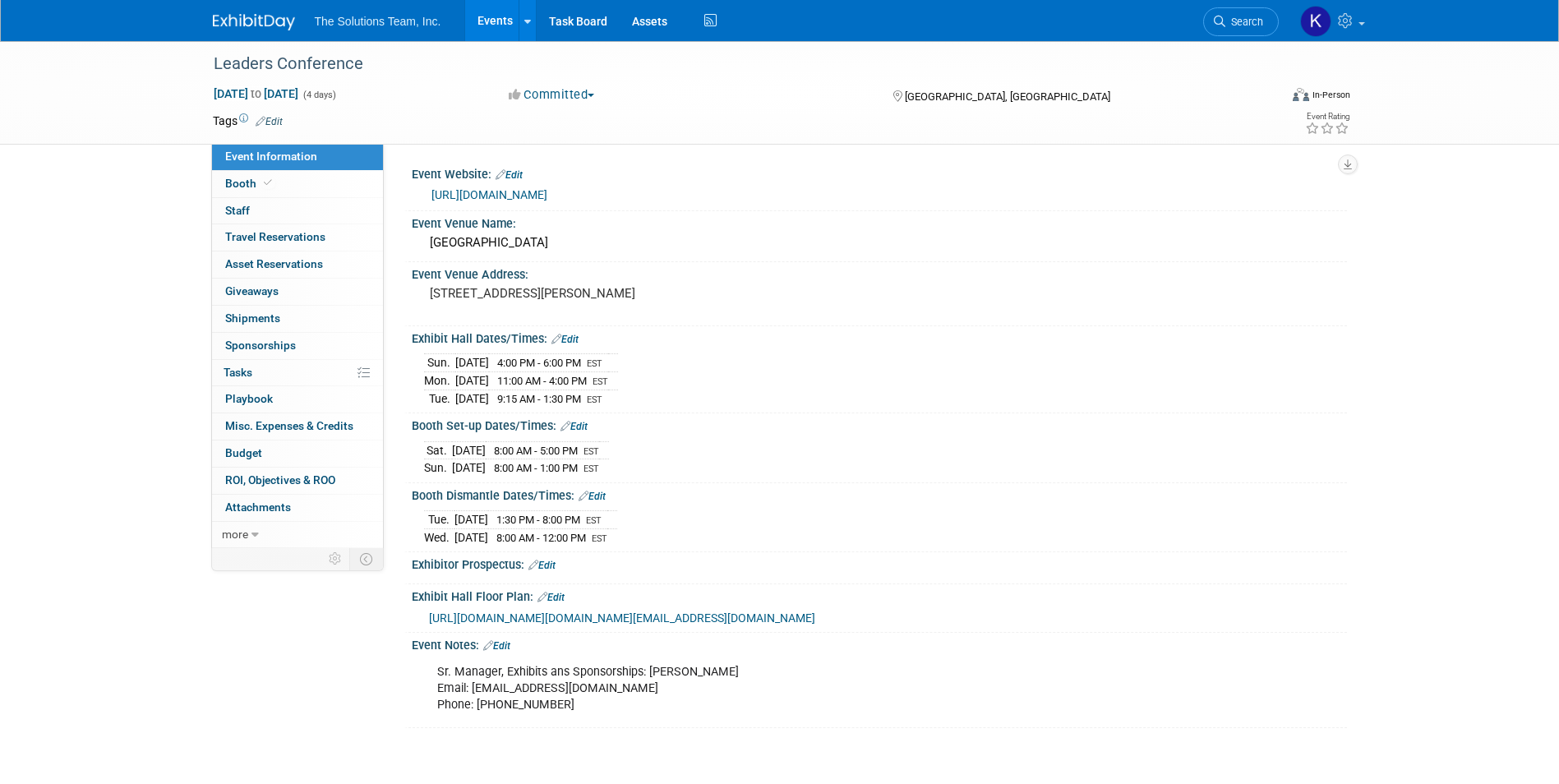
click at [547, 192] on link "https://www.mgma.com/conferences/leaders/overview" at bounding box center [489, 195] width 116 height 13
